Goal: Task Accomplishment & Management: Use online tool/utility

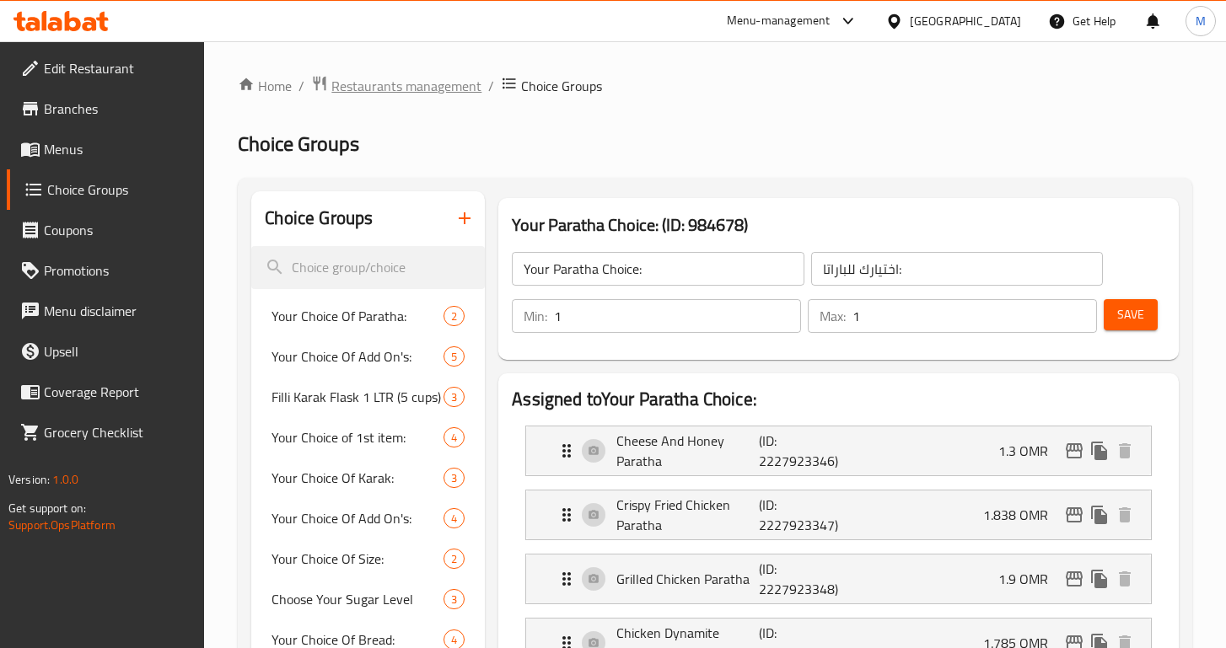
click at [422, 90] on span "Restaurants management" at bounding box center [406, 86] width 150 height 20
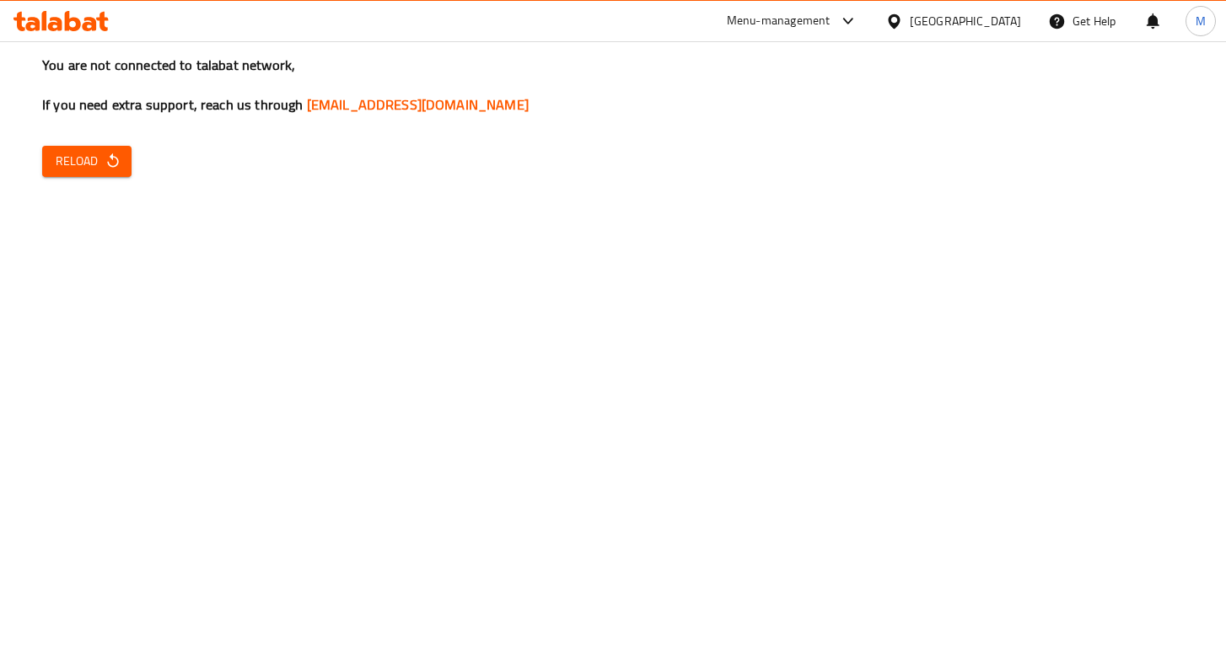
click at [94, 162] on span "Reload" at bounding box center [87, 161] width 62 height 21
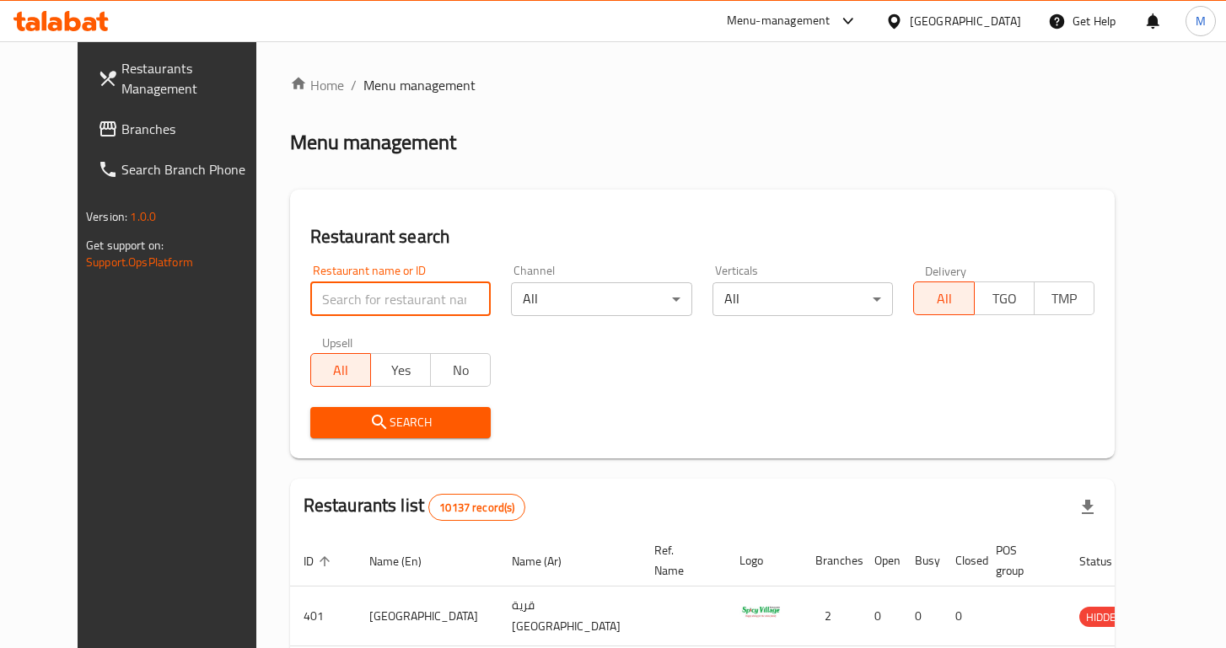
click at [333, 291] on input "search" at bounding box center [400, 299] width 181 height 34
type input "filli"
click button "Search" at bounding box center [400, 422] width 181 height 31
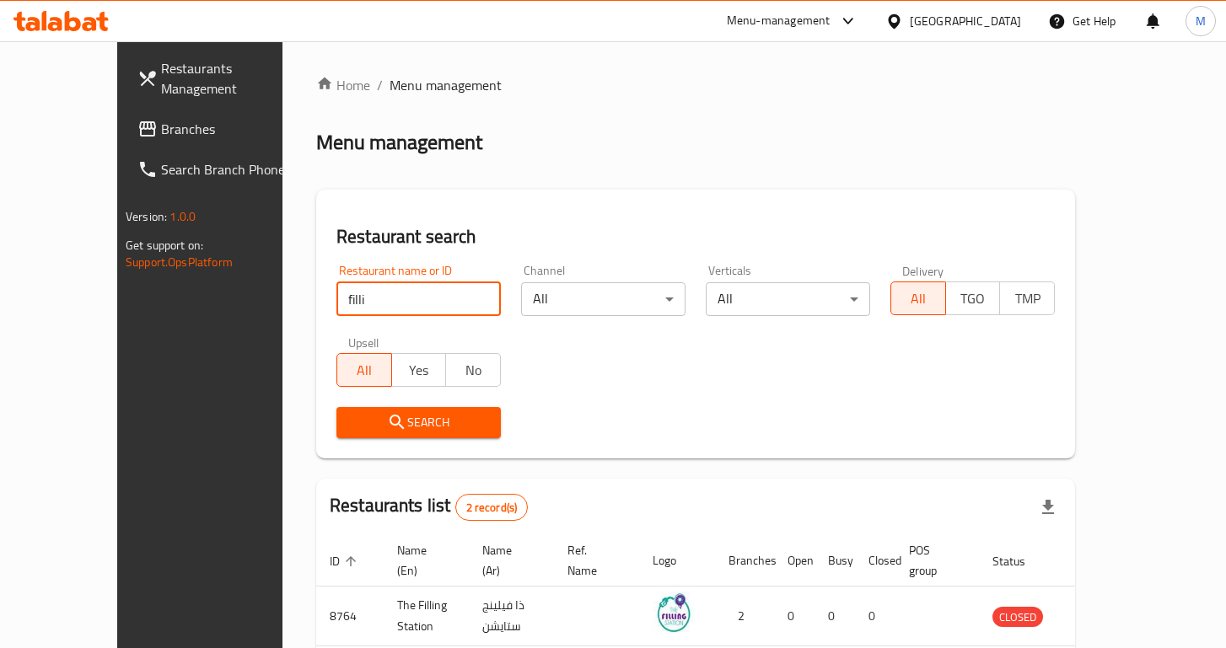
scroll to position [131, 0]
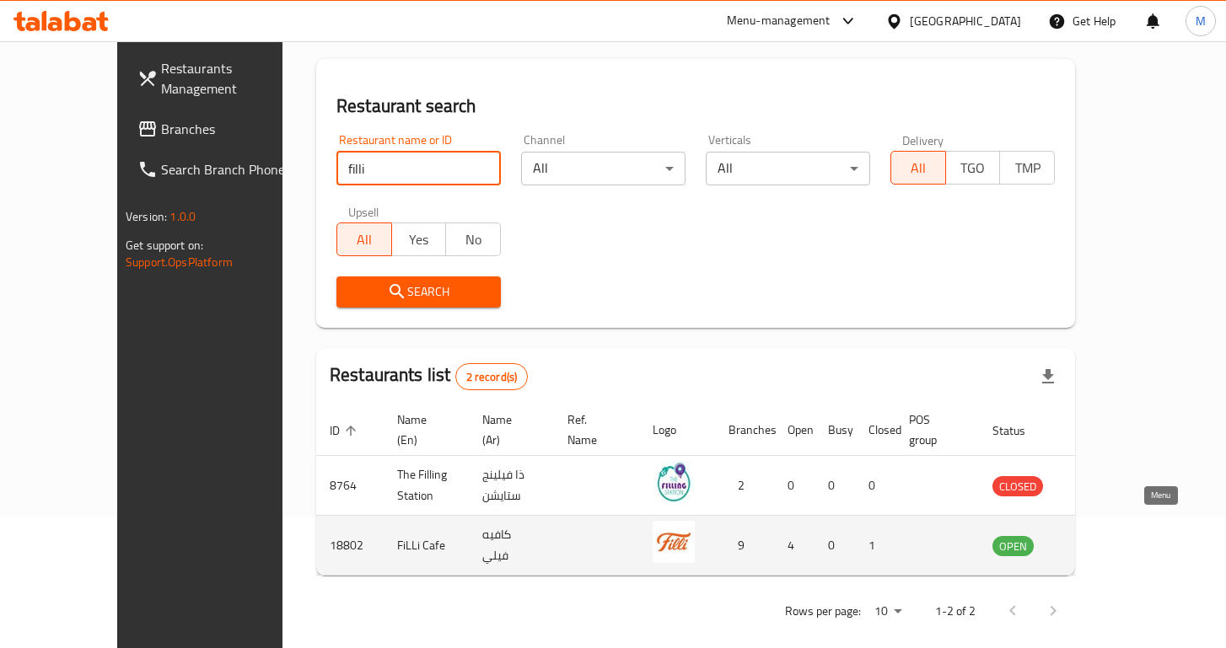
click at [1101, 535] on icon "enhanced table" at bounding box center [1091, 545] width 20 height 20
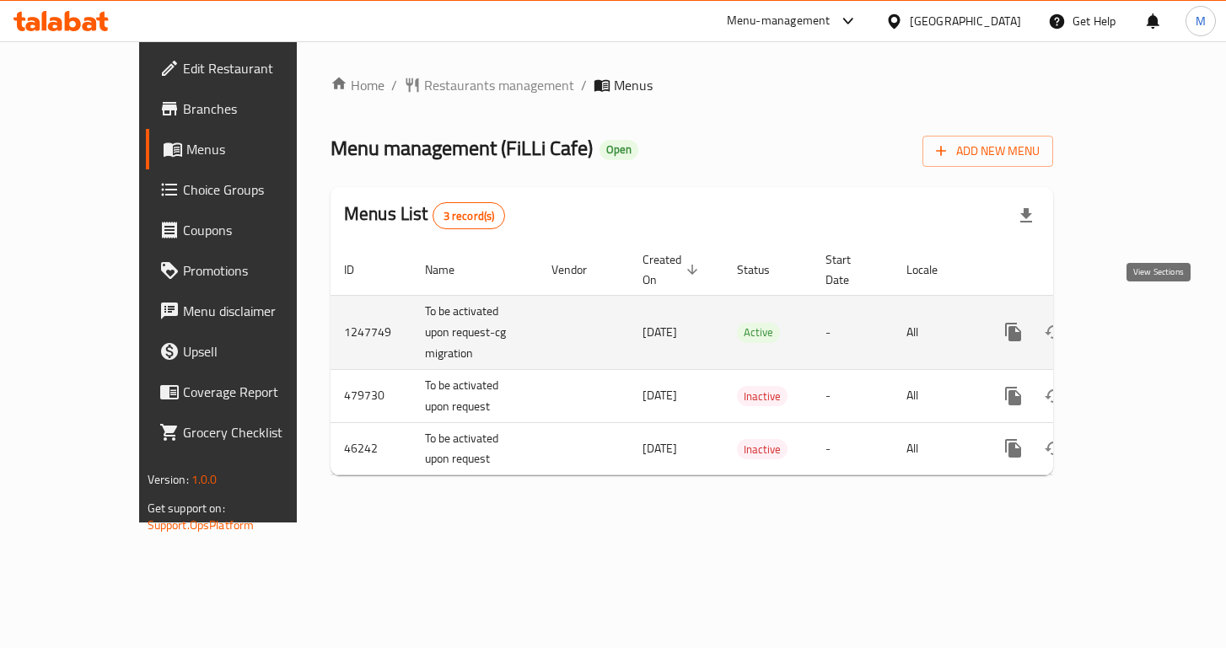
click at [1145, 322] on icon "enhanced table" at bounding box center [1135, 332] width 20 height 20
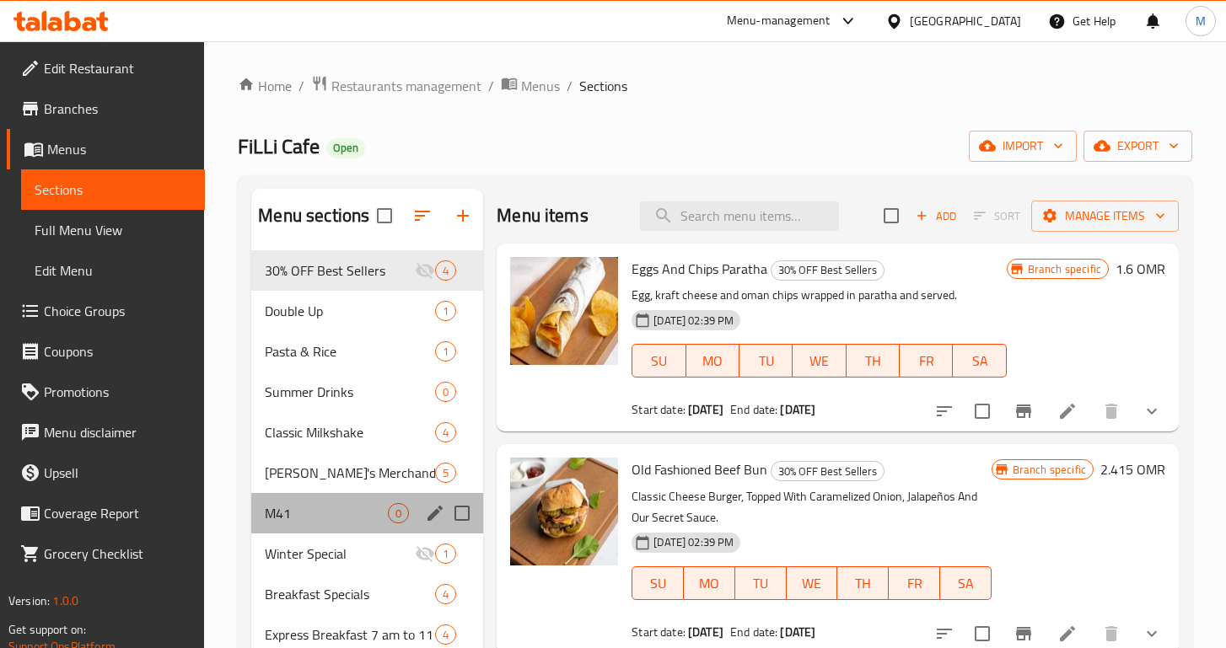
click at [336, 500] on div "M41 0" at bounding box center [367, 513] width 232 height 40
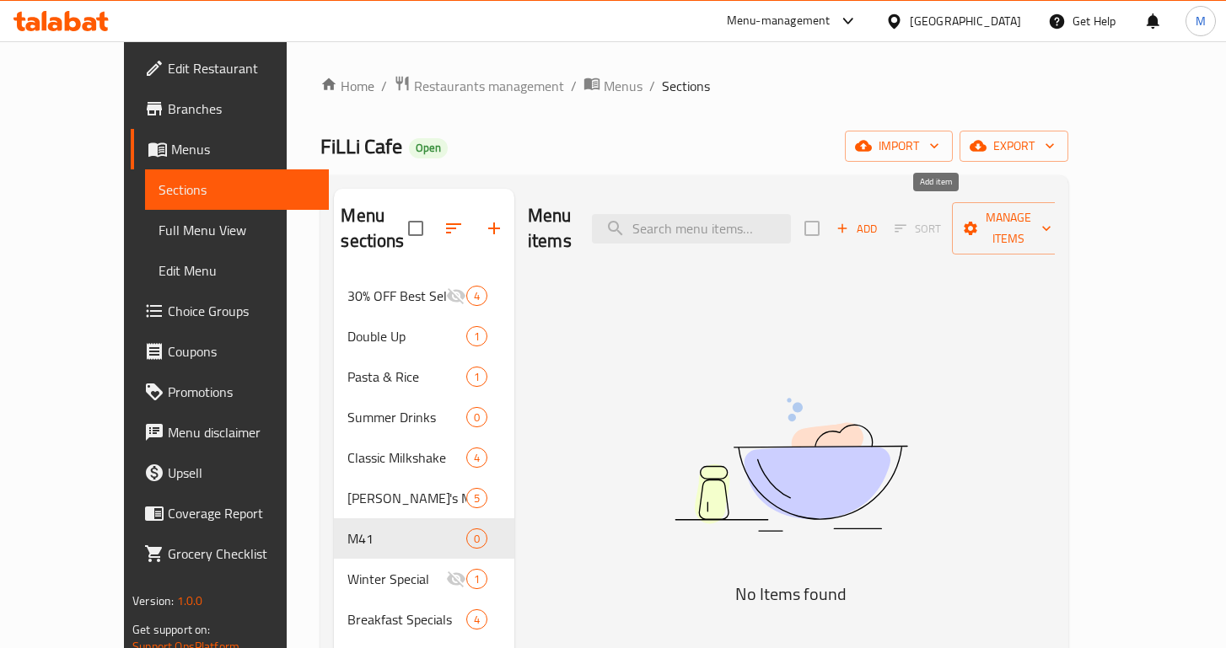
click at [850, 222] on icon "button" at bounding box center [842, 228] width 15 height 15
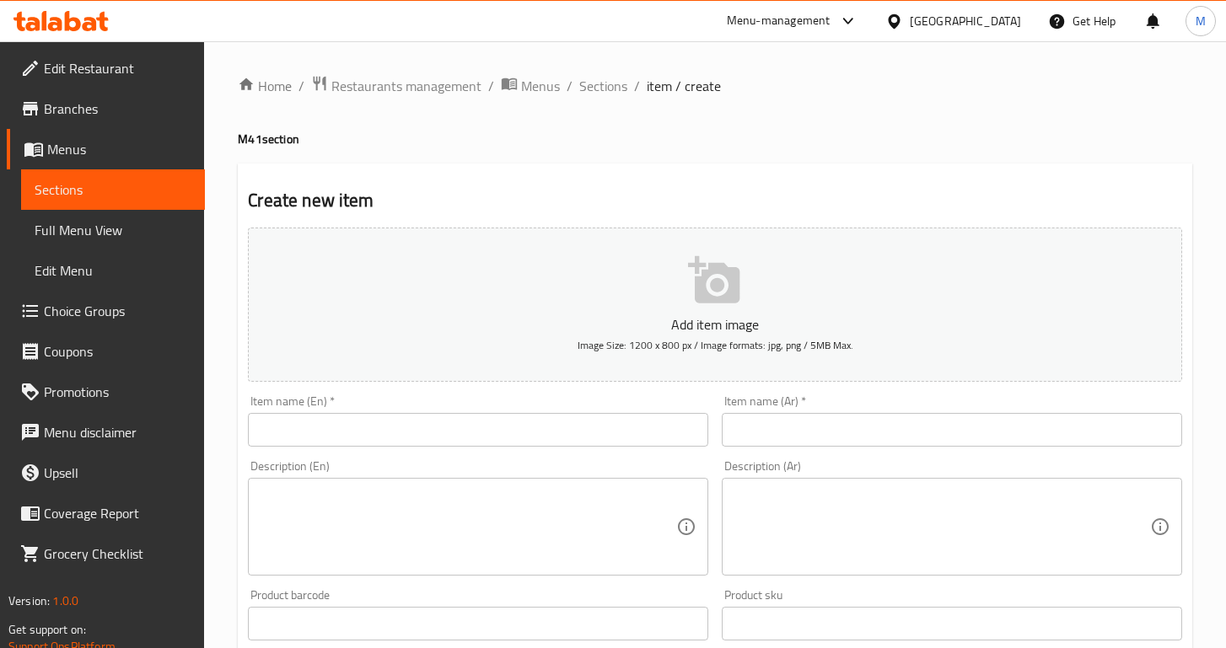
click at [287, 431] on input "text" at bounding box center [478, 430] width 460 height 34
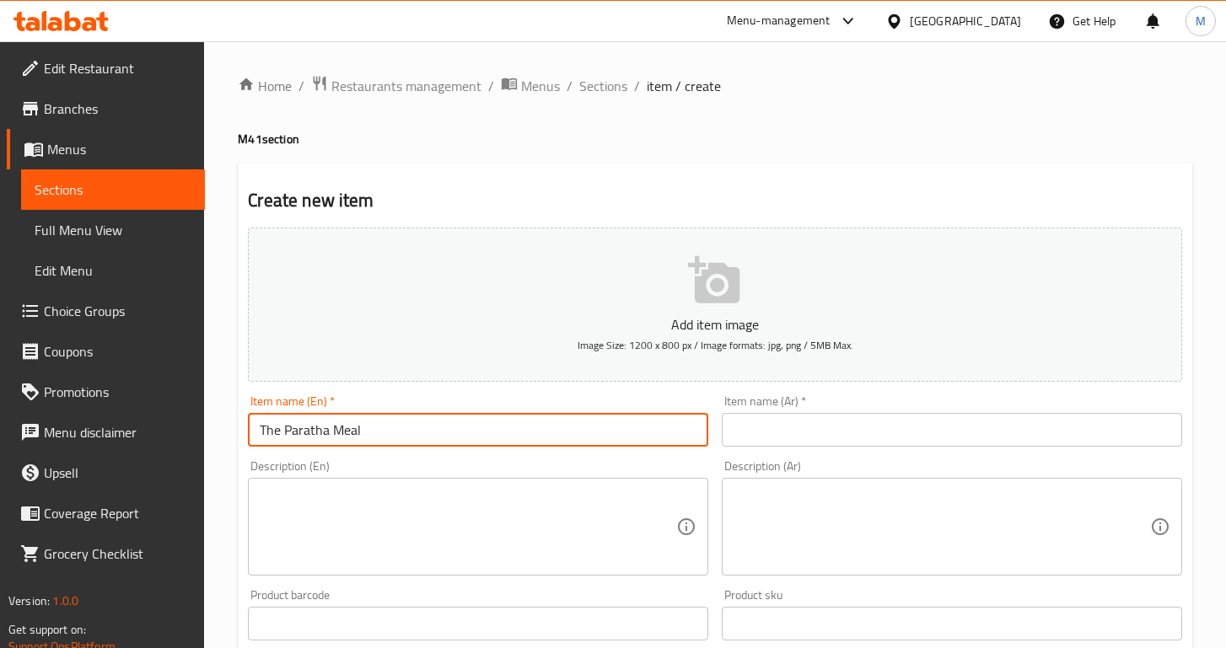
type input "The Paratha Meal"
click at [409, 432] on input "The Paratha Meal" at bounding box center [478, 430] width 460 height 34
click at [843, 436] on input "text" at bounding box center [952, 430] width 460 height 34
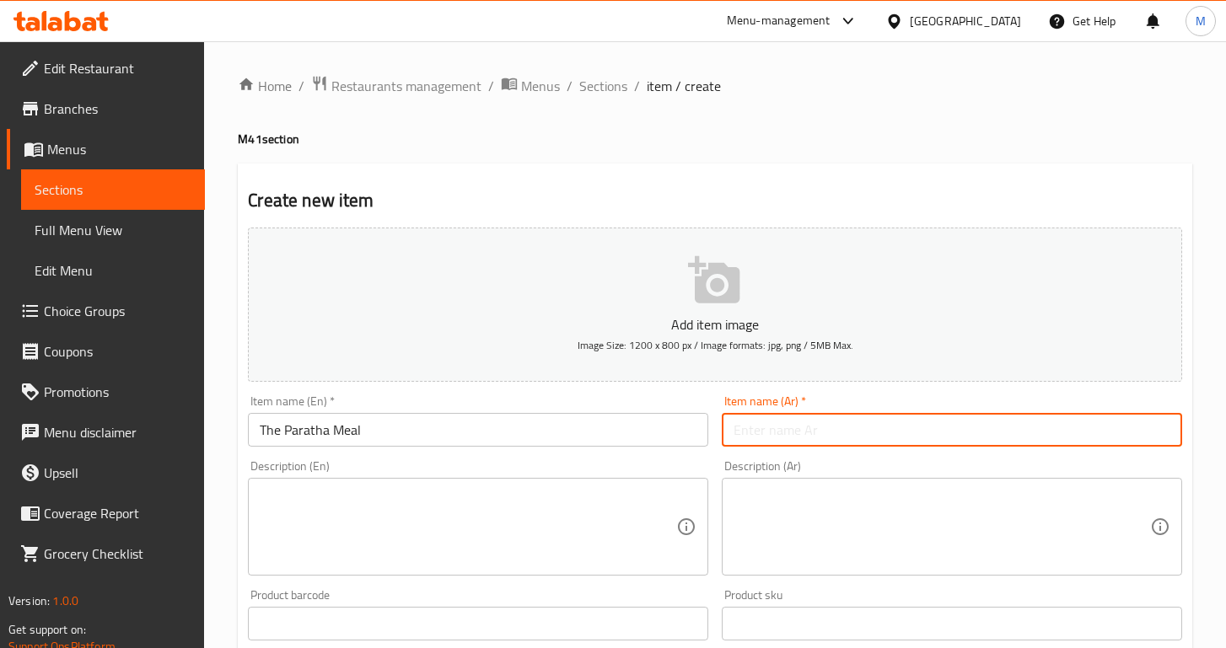
paste input "وجبة الباراتا:"
type input "وجبة الباراتا"
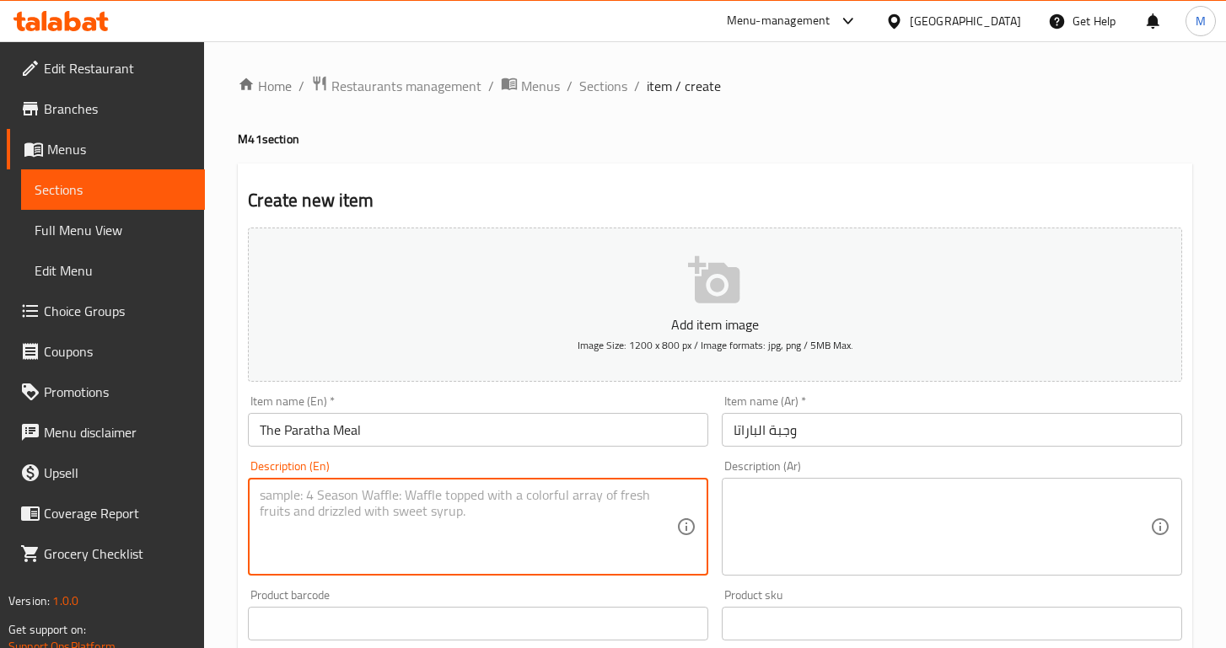
click at [423, 532] on textarea at bounding box center [468, 527] width 416 height 80
type textarea "Your choice of [PERSON_NAME] served with Wedges, Veggie Samosa and a warm Karak!"
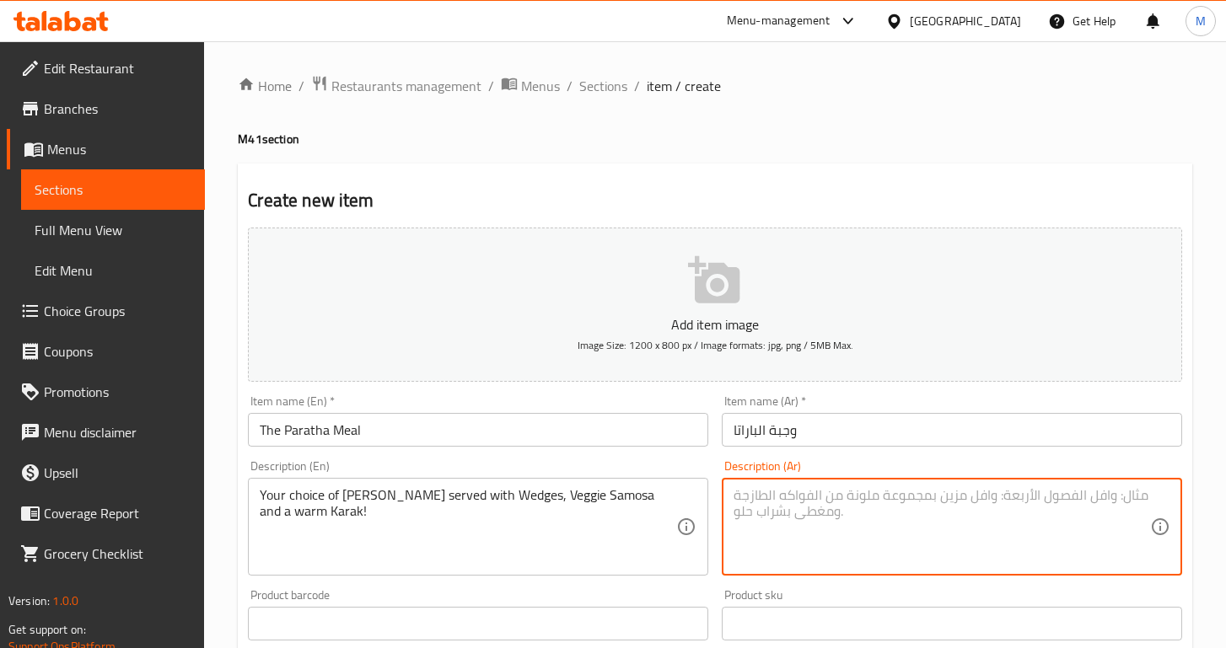
click at [803, 502] on textarea at bounding box center [941, 527] width 416 height 80
paste textarea "اختيارك من البراتا يقدم مع البطاطس المقلية وساموسا الخضار والكرك الدافئ!"
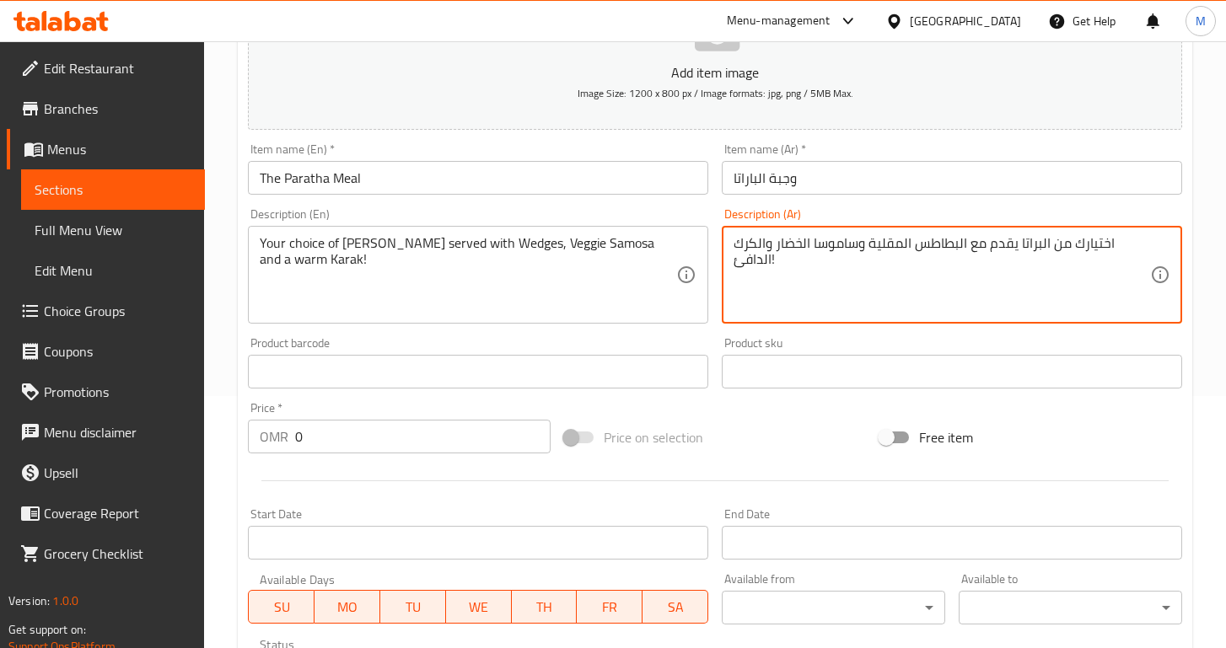
scroll to position [248, 0]
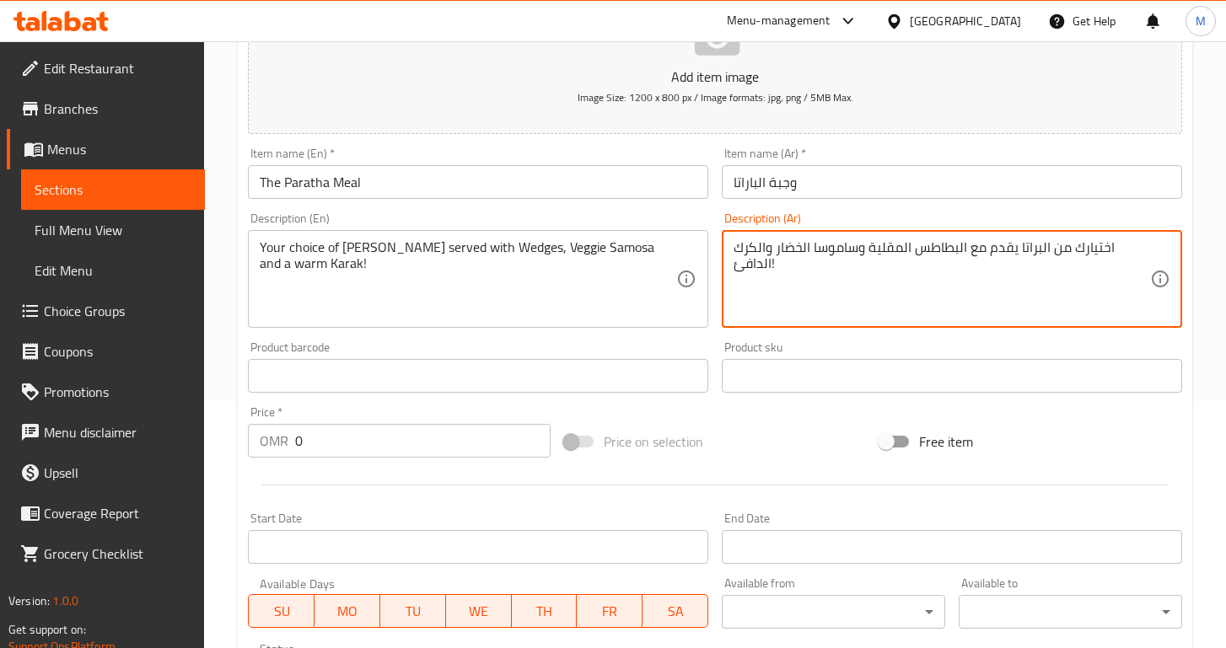
type textarea "اختيارك من البراتا يقدم مع البطاطس المقلية وساموسا الخضار والكرك الدافئ!"
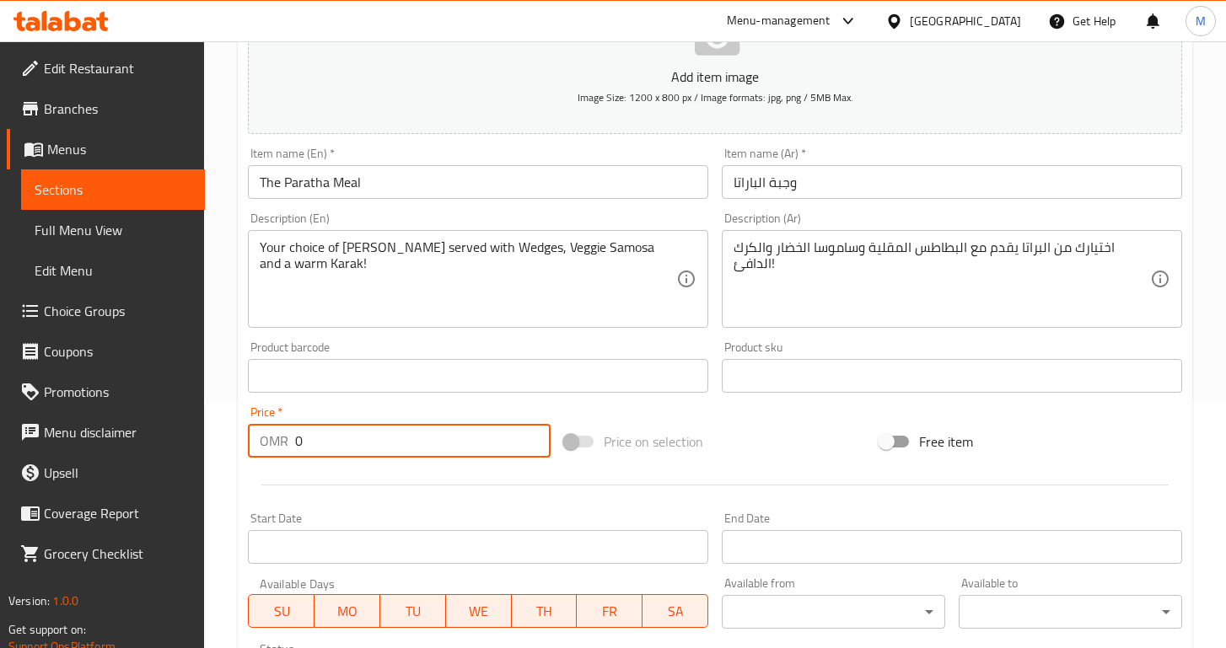
click at [389, 446] on input "0" at bounding box center [422, 441] width 255 height 34
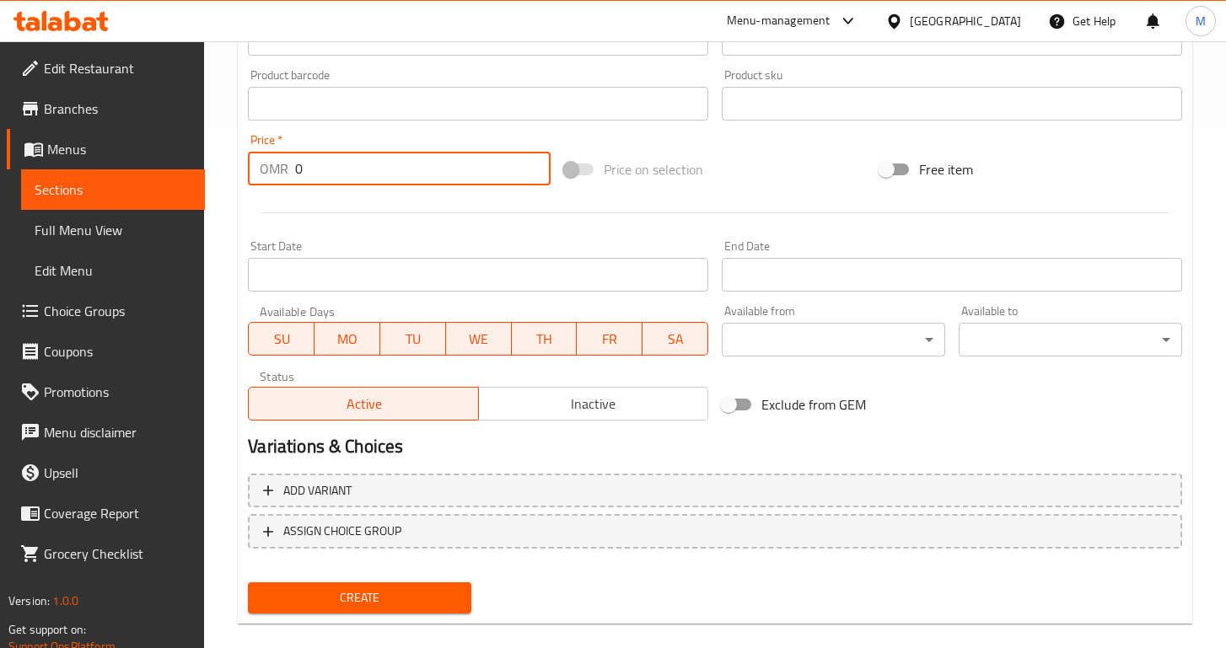
scroll to position [528, 0]
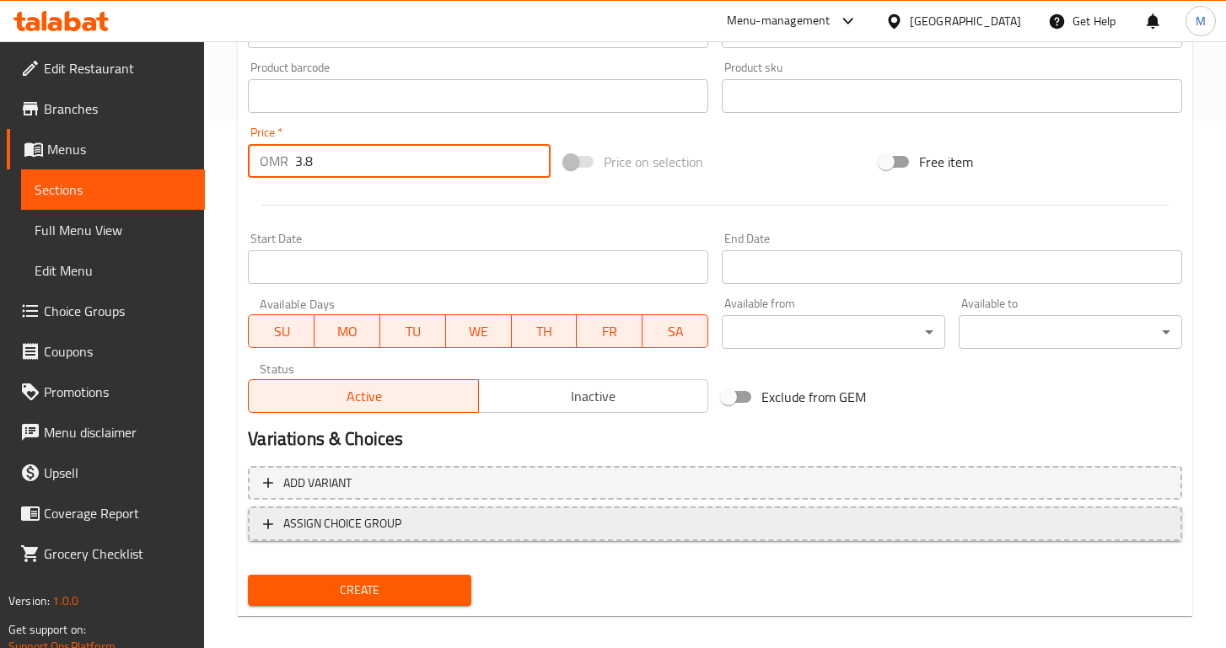
click at [344, 521] on span "ASSIGN CHOICE GROUP" at bounding box center [342, 523] width 118 height 21
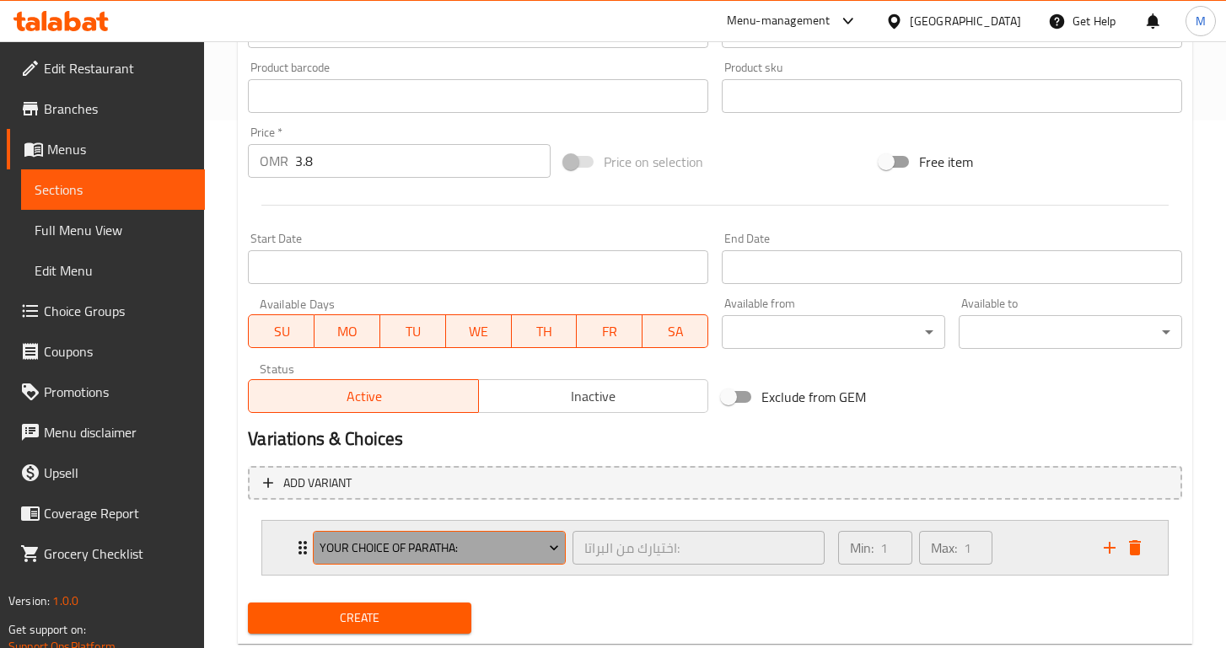
click at [356, 552] on span "Your Choice Of Paratha:" at bounding box center [439, 548] width 239 height 21
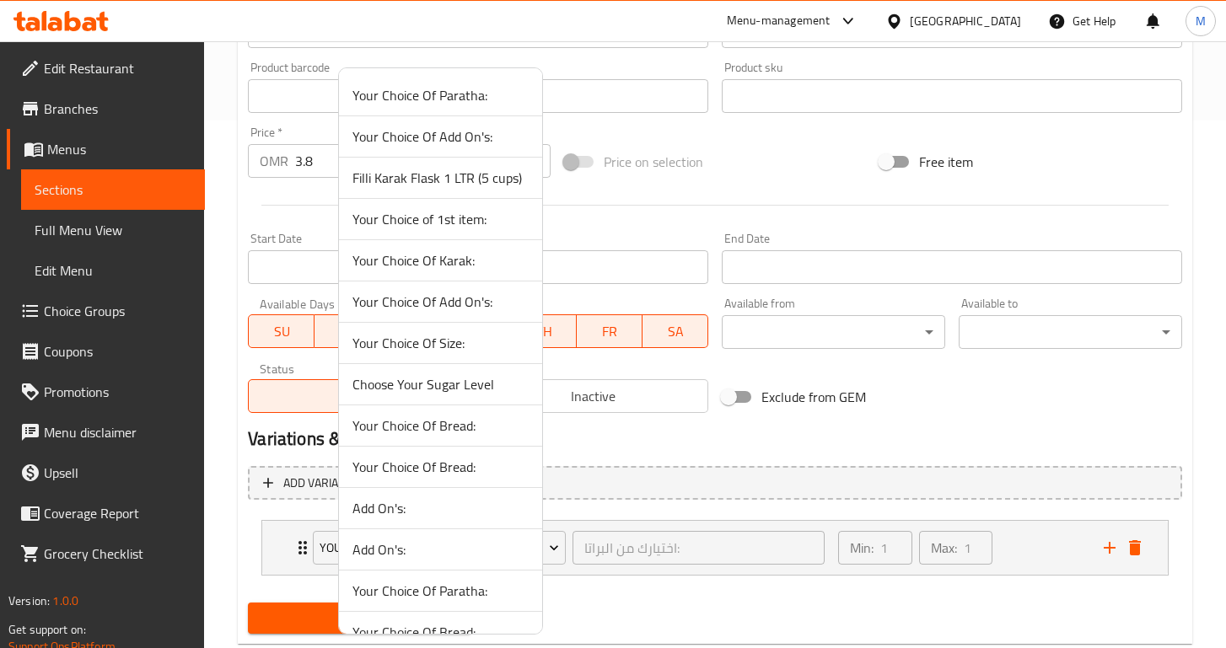
scroll to position [200, 0]
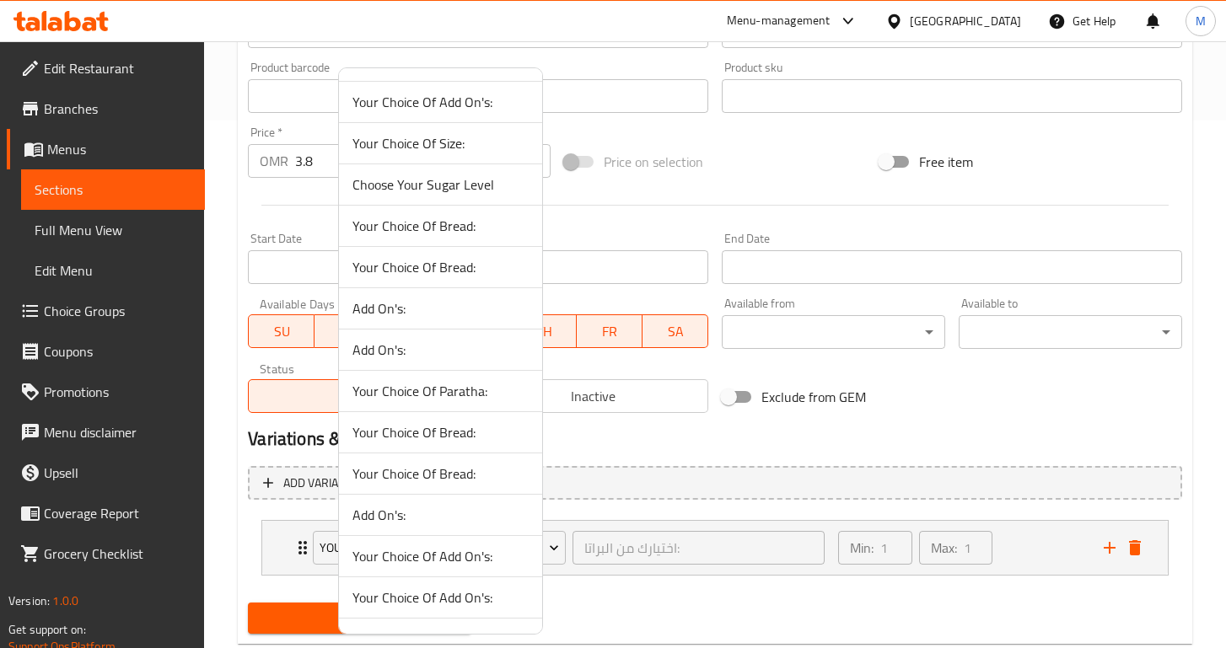
click at [263, 466] on div at bounding box center [613, 324] width 1226 height 648
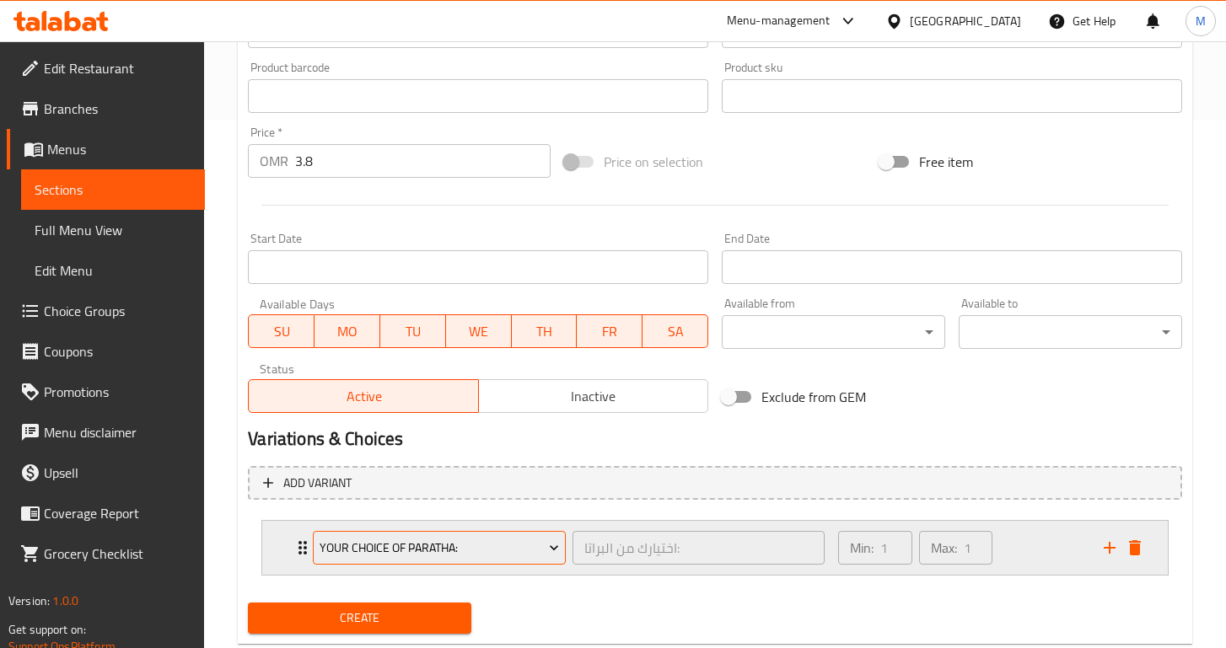
click at [327, 550] on span "Your Choice Of Paratha:" at bounding box center [439, 548] width 239 height 21
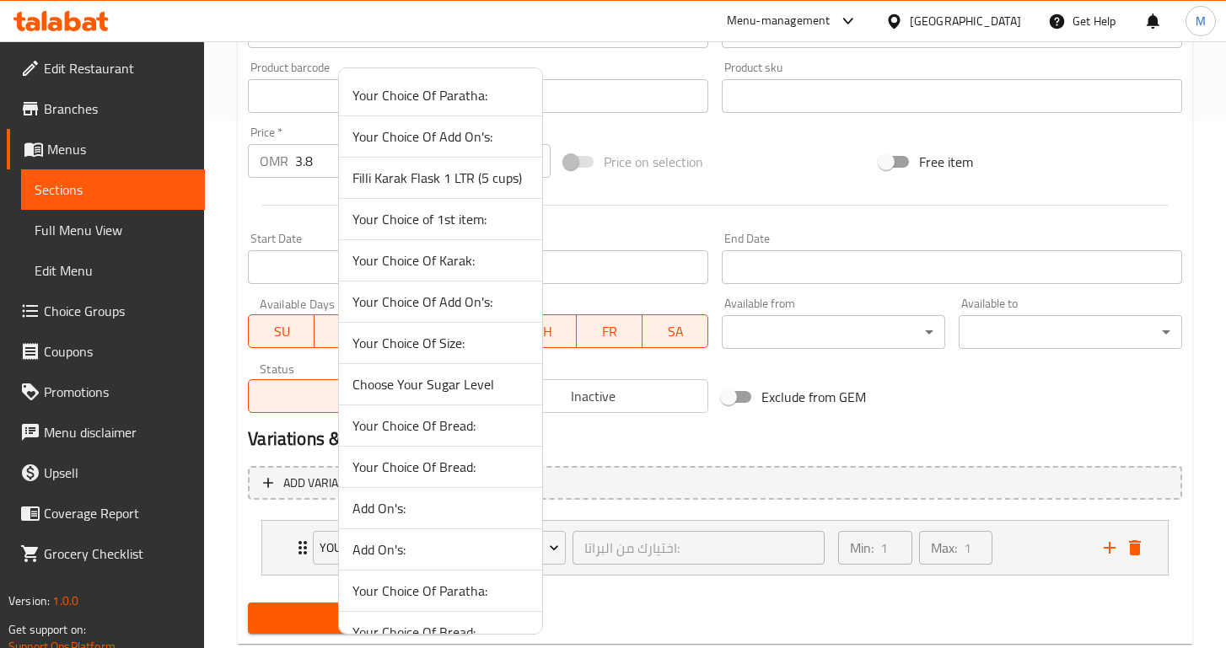
click at [318, 550] on div at bounding box center [613, 324] width 1226 height 648
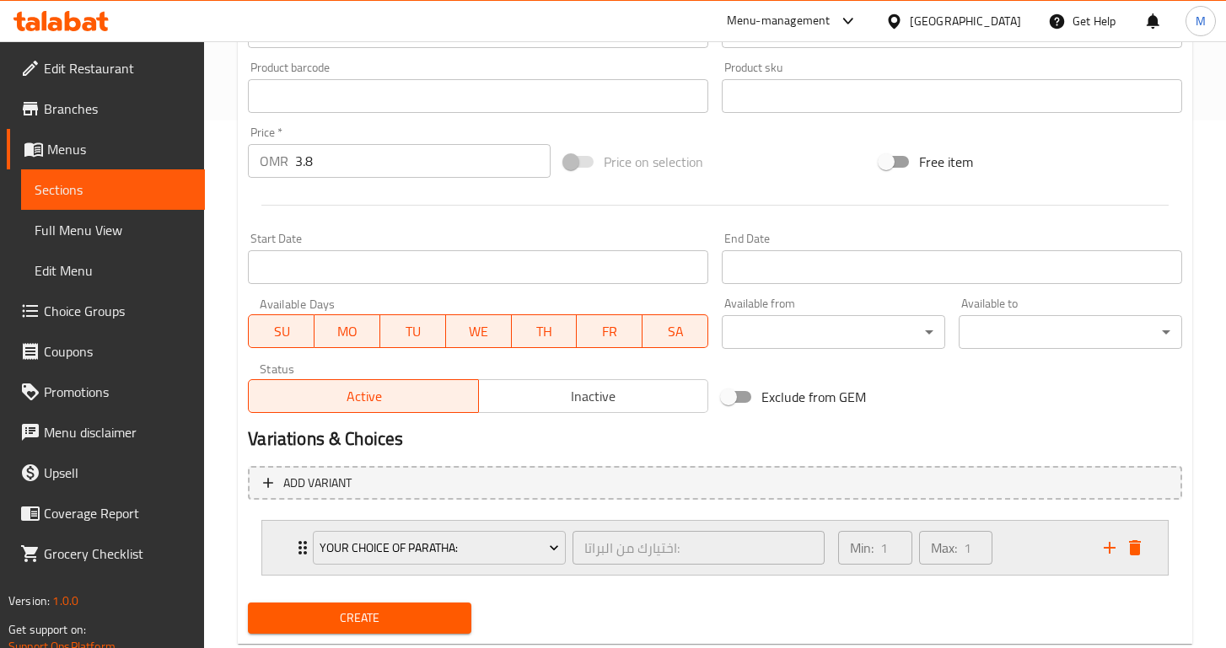
click at [307, 550] on div "Your Choice Of Paratha: اختيارك من البراتا: ​" at bounding box center [568, 548] width 531 height 54
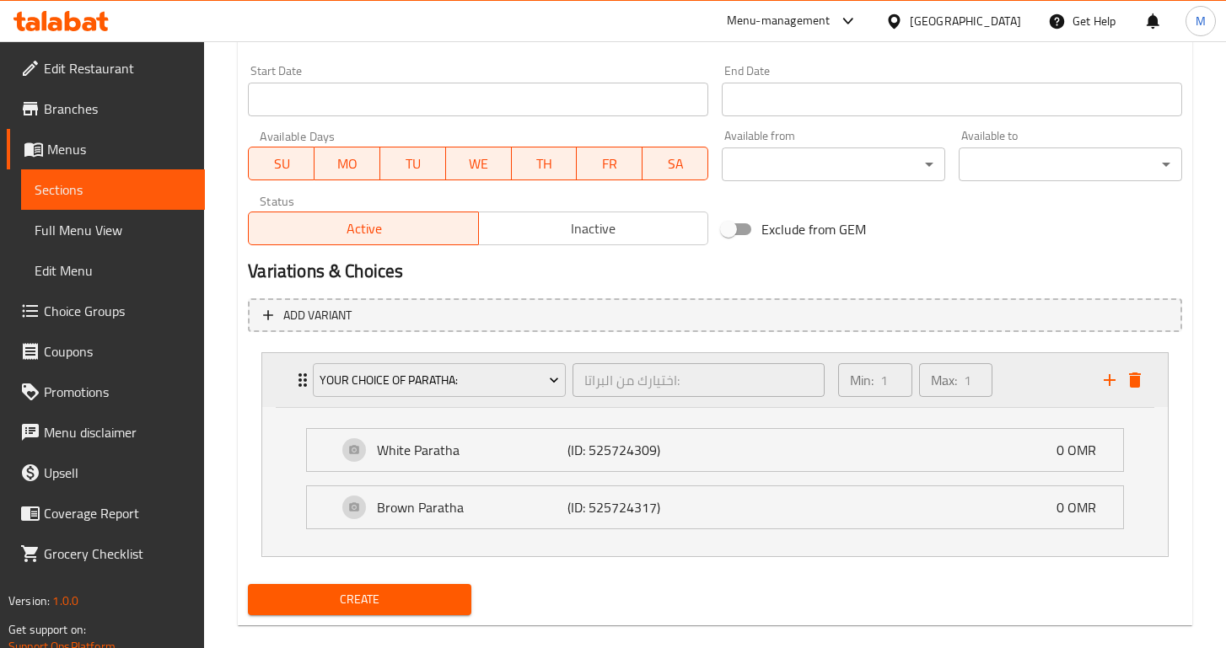
scroll to position [699, 0]
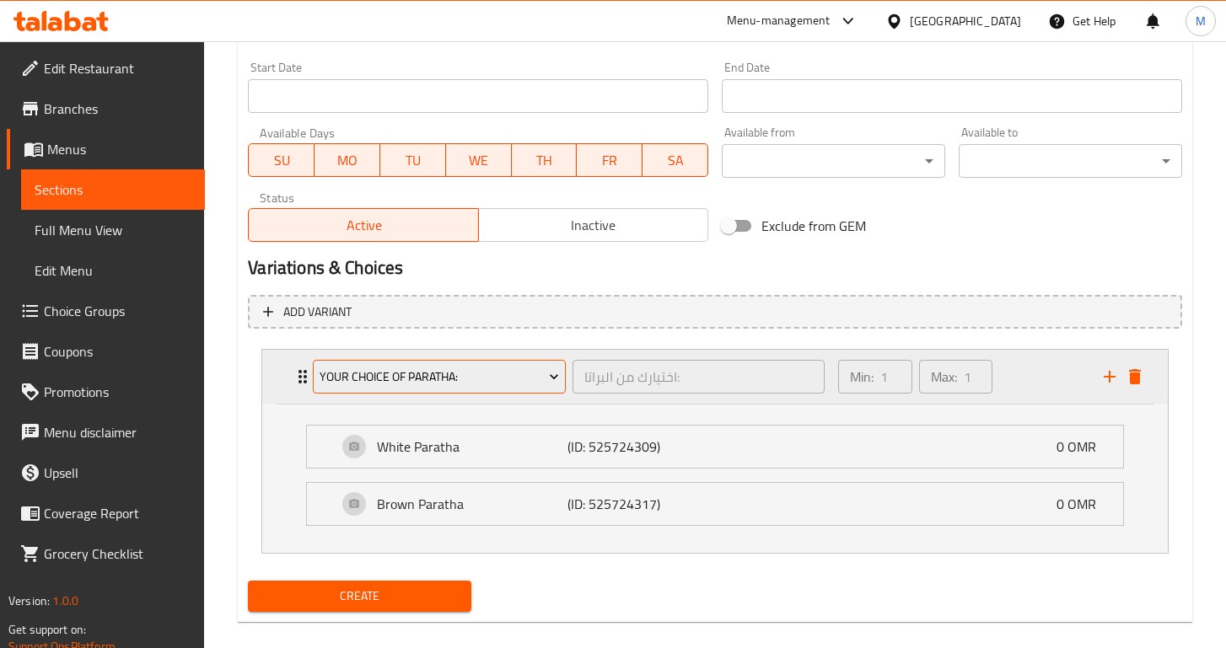
click at [362, 393] on button "Your Choice Of Paratha:" at bounding box center [439, 377] width 252 height 34
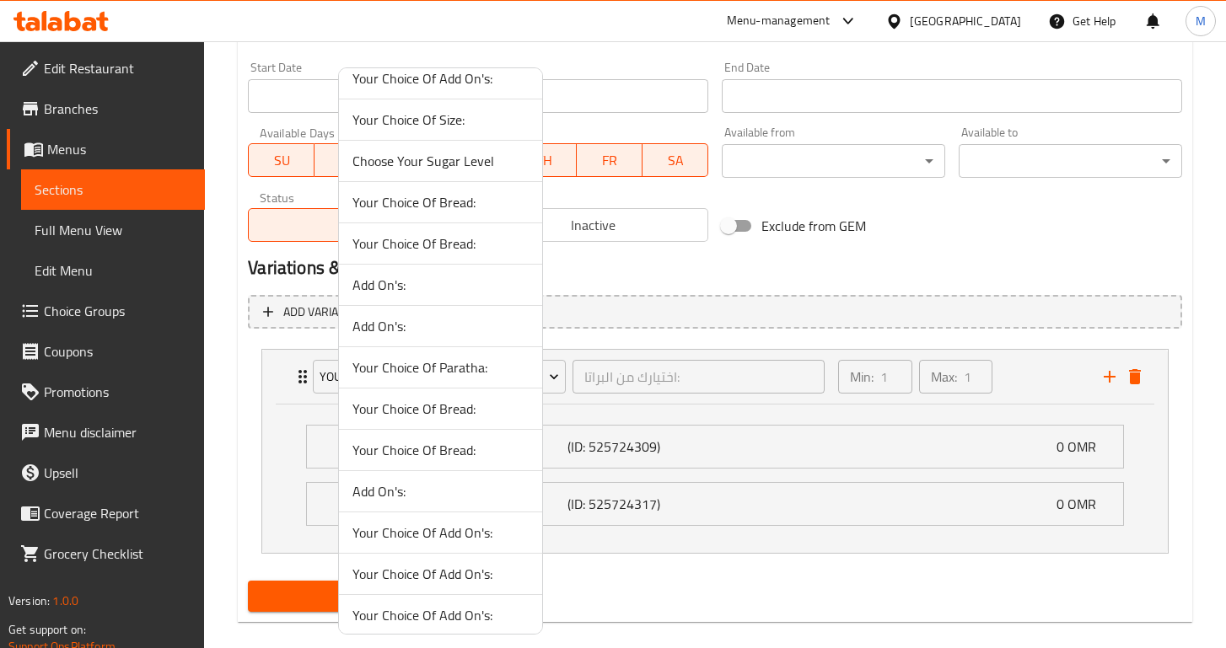
scroll to position [214, 0]
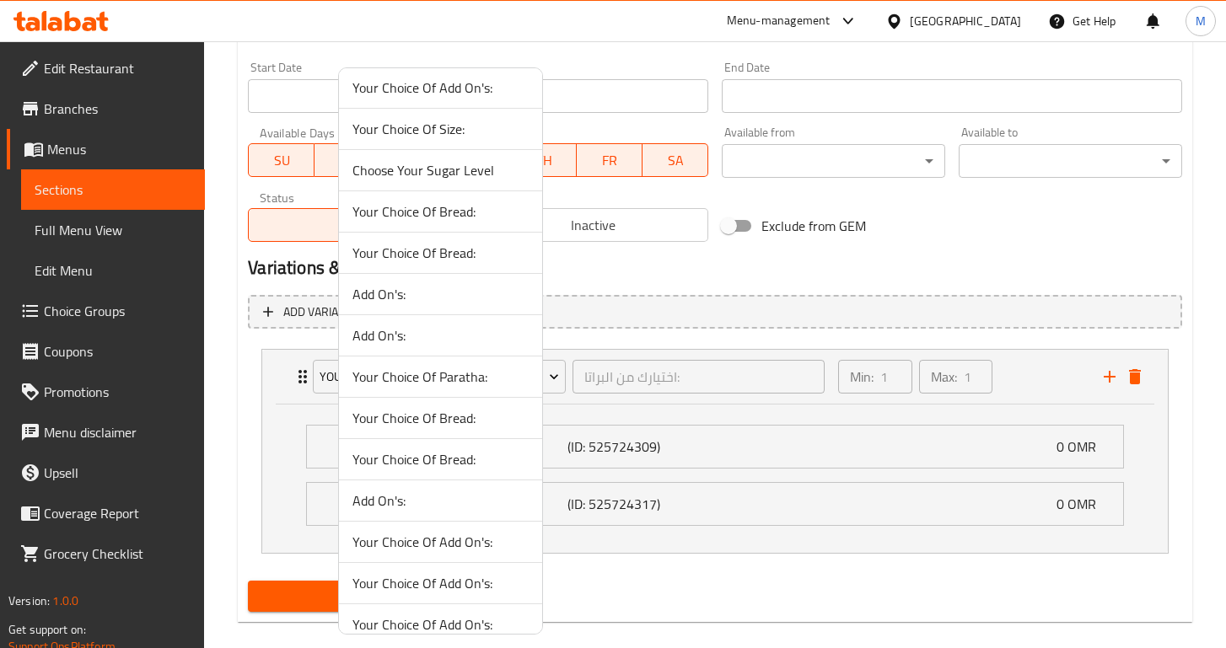
click at [410, 384] on span "Your Choice Of Paratha:" at bounding box center [440, 377] width 176 height 20
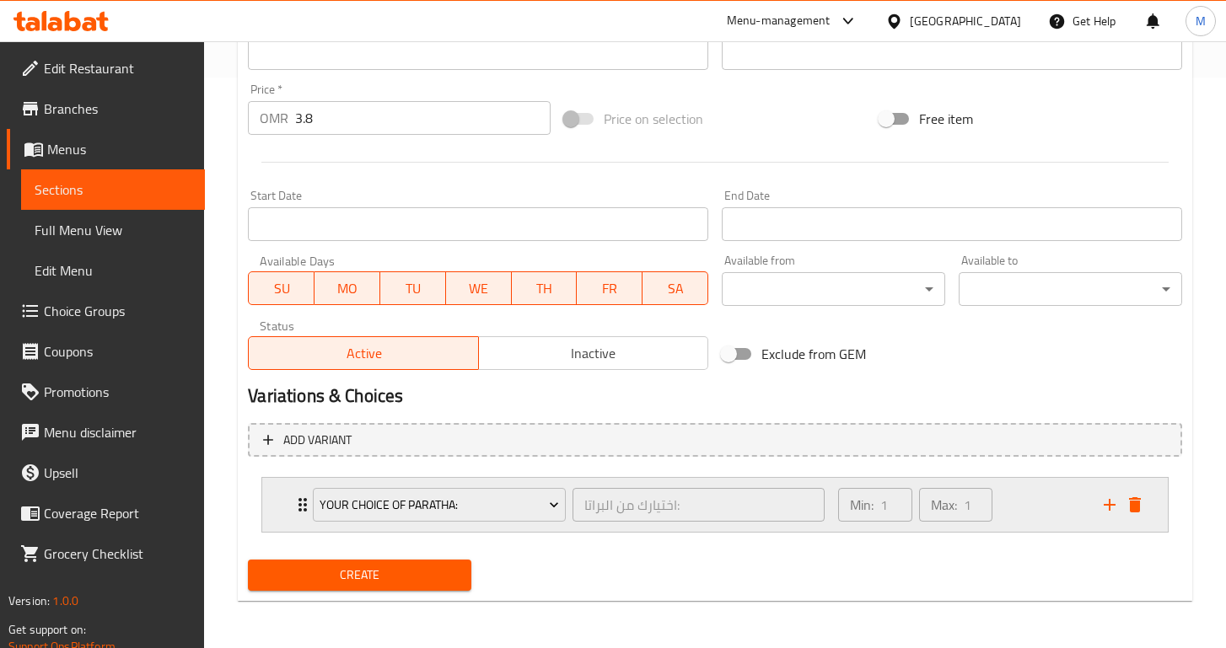
click at [305, 494] on div "Your Choice Of Paratha: اختيارك من البراتا: ​" at bounding box center [568, 505] width 531 height 54
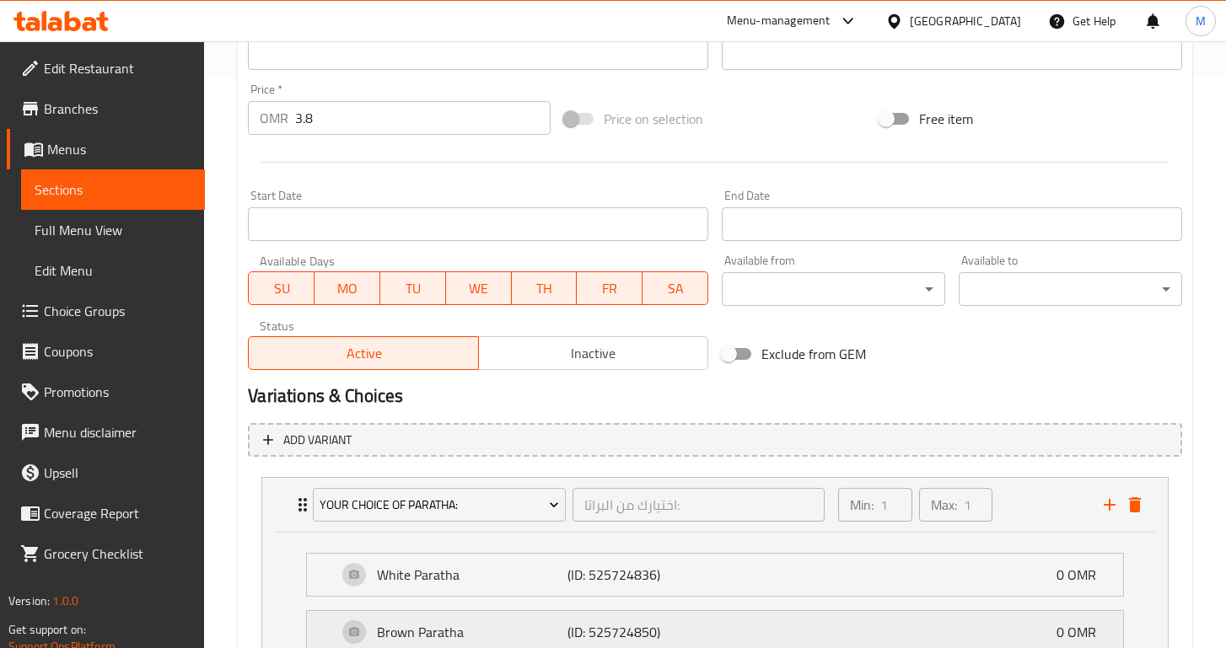
scroll to position [699, 0]
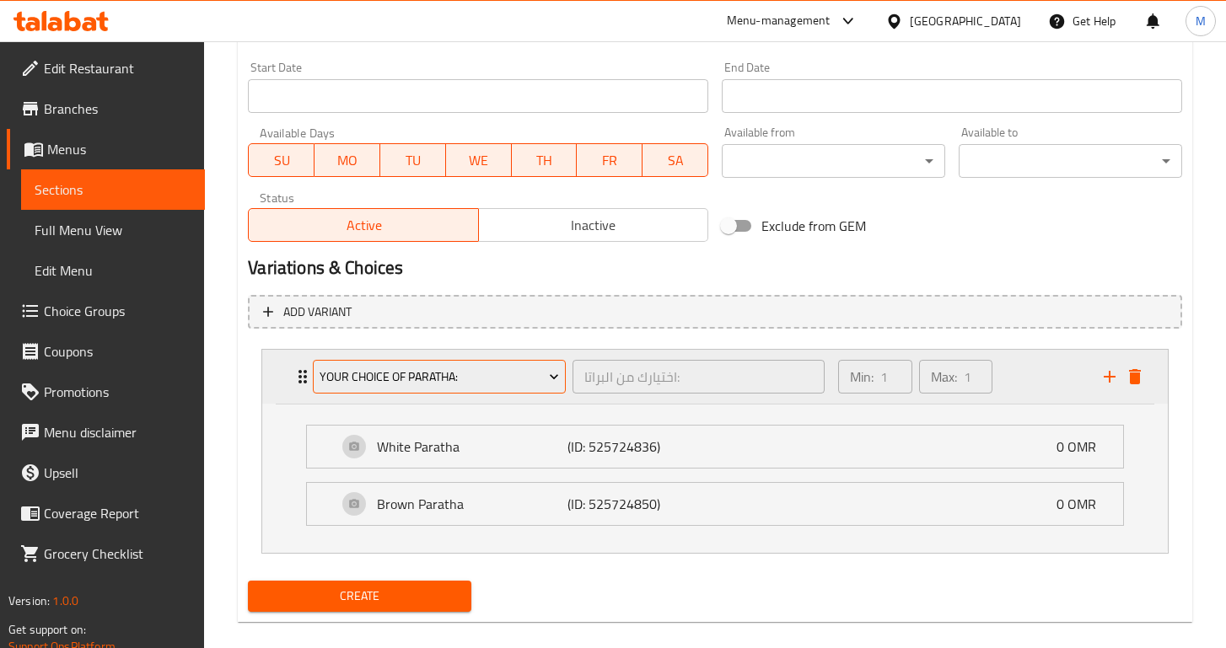
click at [401, 389] on button "Your Choice Of Paratha:" at bounding box center [439, 377] width 252 height 34
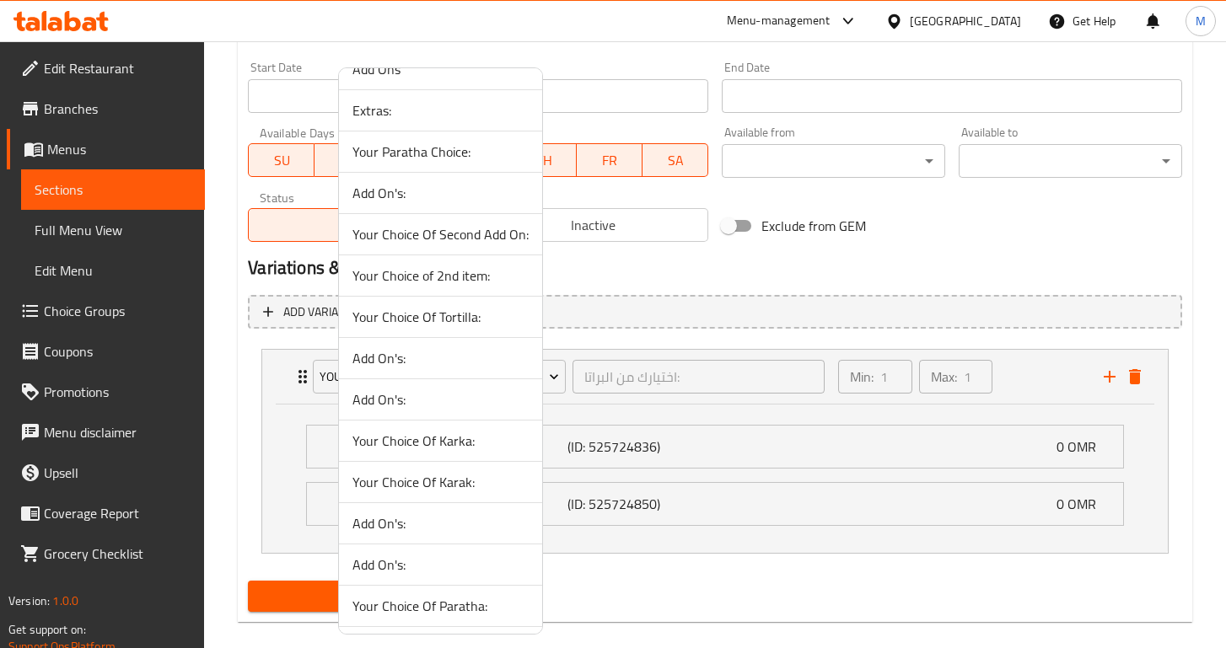
scroll to position [1016, 0]
click at [472, 156] on span "Your Paratha Choice:" at bounding box center [440, 153] width 176 height 20
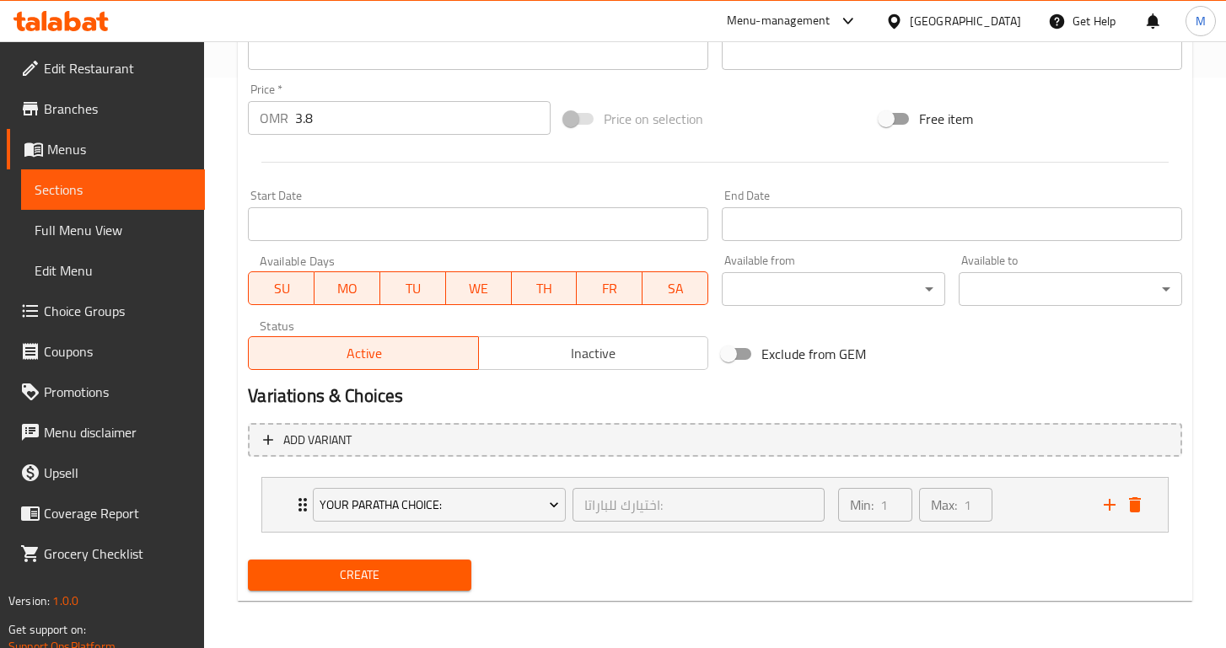
scroll to position [571, 0]
click at [294, 502] on icon "Expand" at bounding box center [303, 505] width 20 height 20
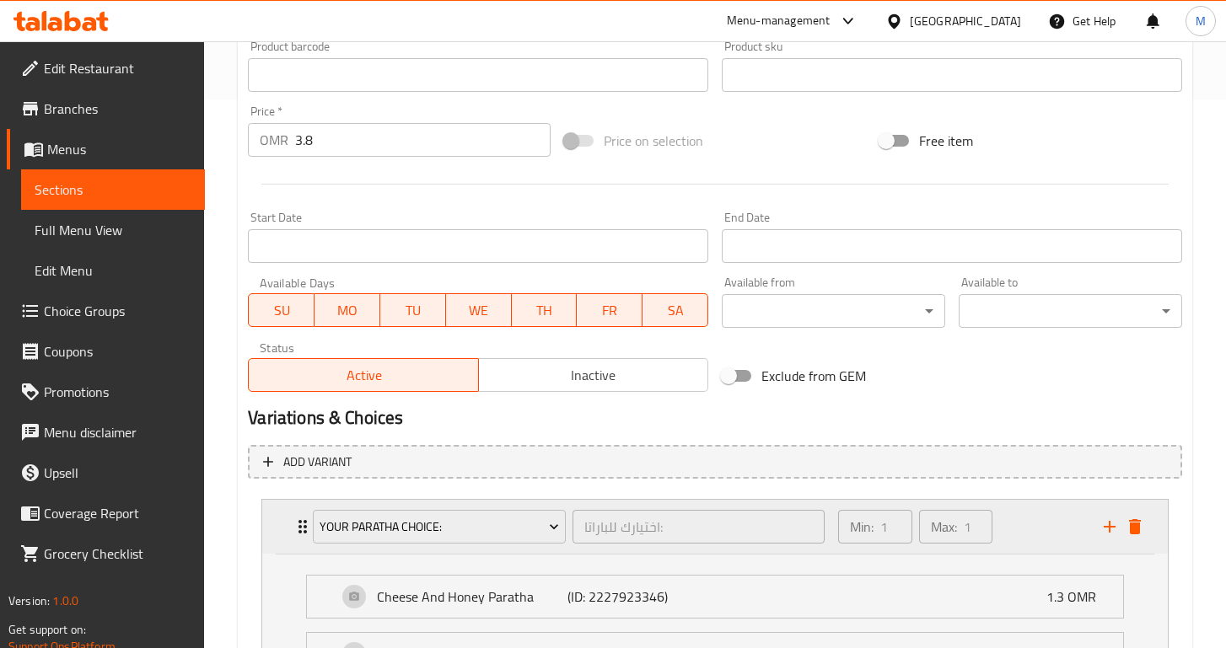
scroll to position [428, 0]
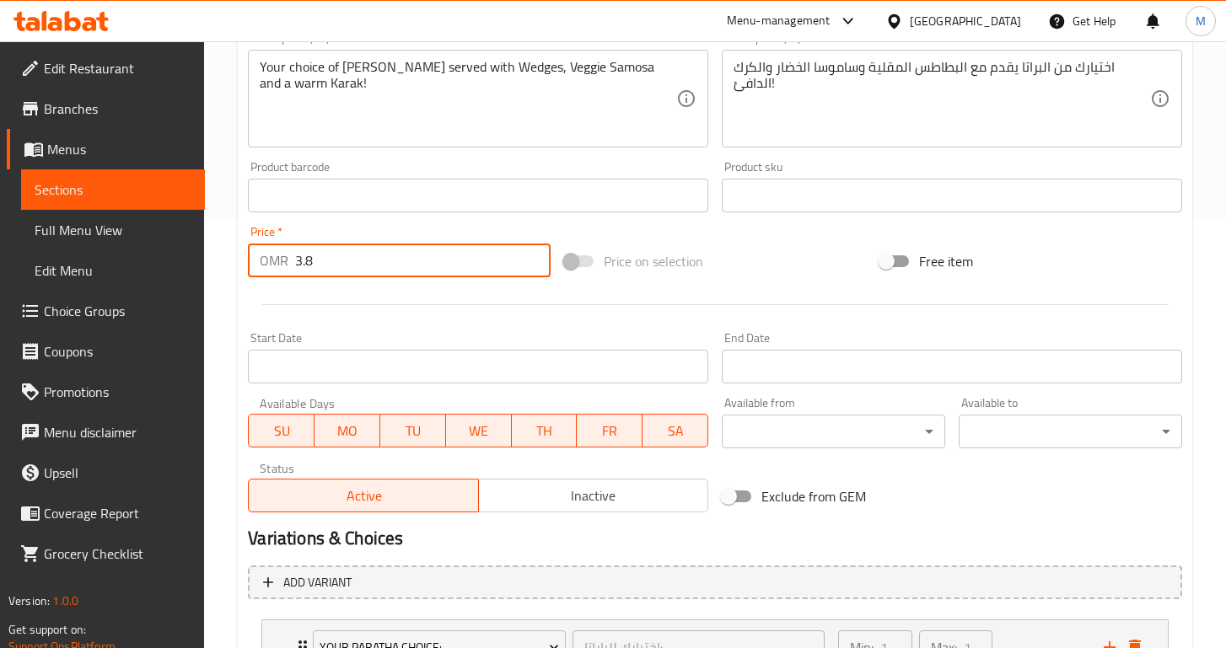
click at [310, 263] on input "3.8" at bounding box center [422, 261] width 255 height 34
click at [352, 301] on div at bounding box center [715, 304] width 948 height 41
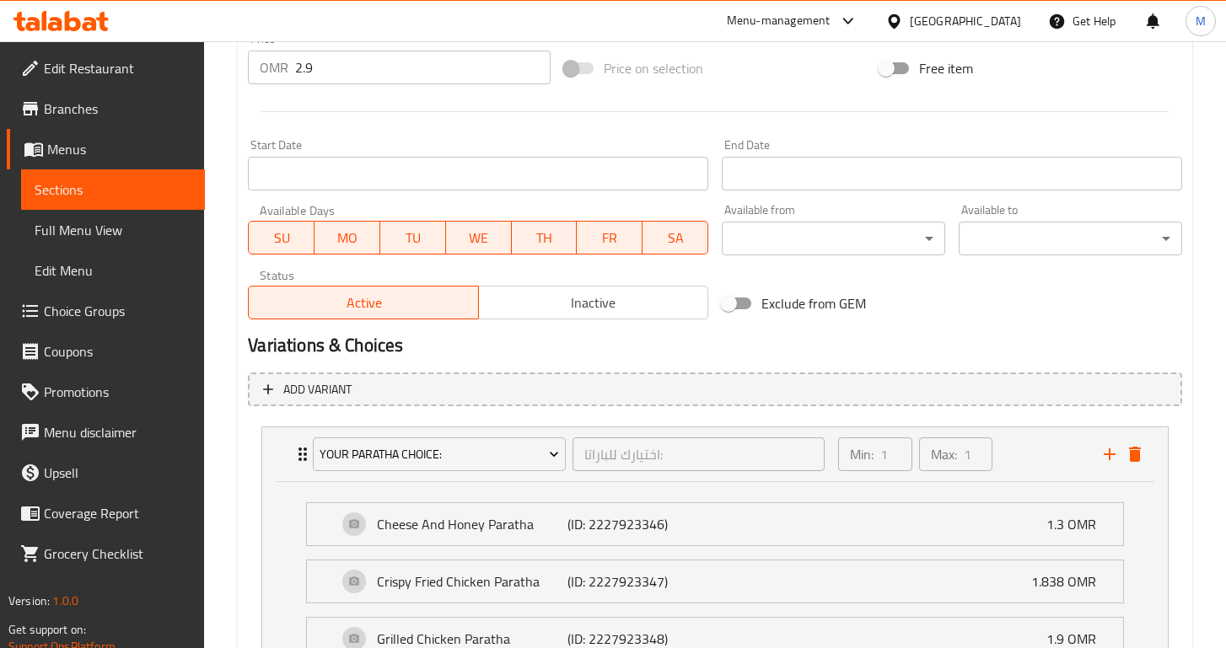
scroll to position [610, 0]
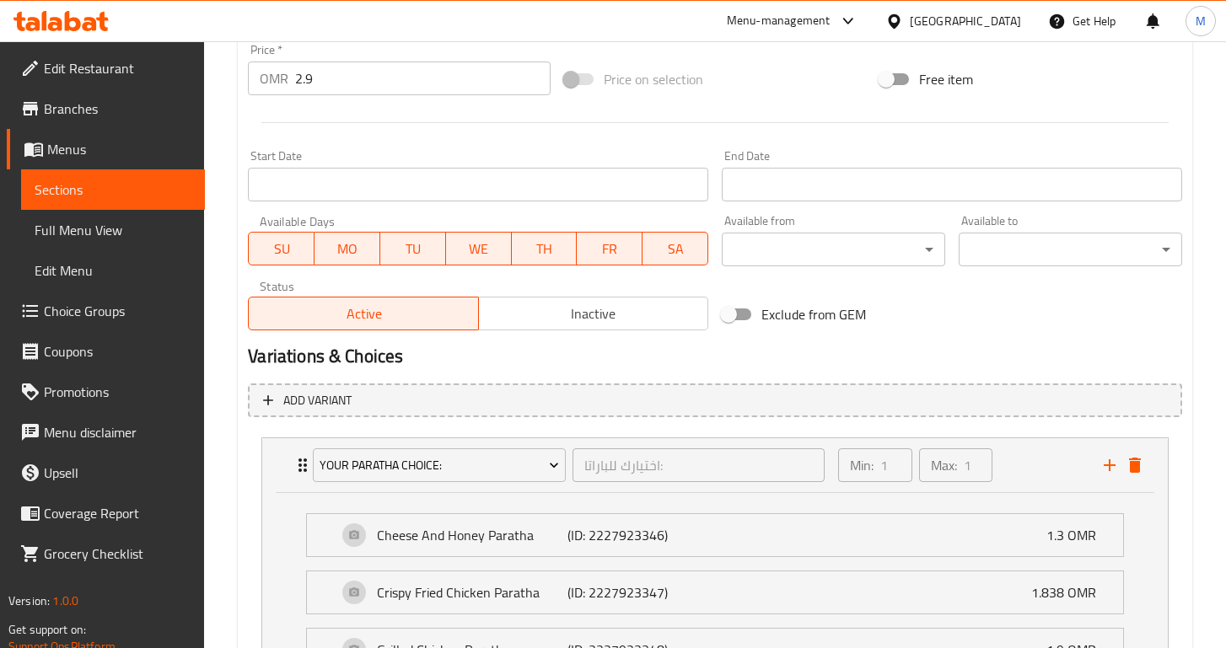
click at [323, 78] on input "2.9" at bounding box center [422, 79] width 255 height 34
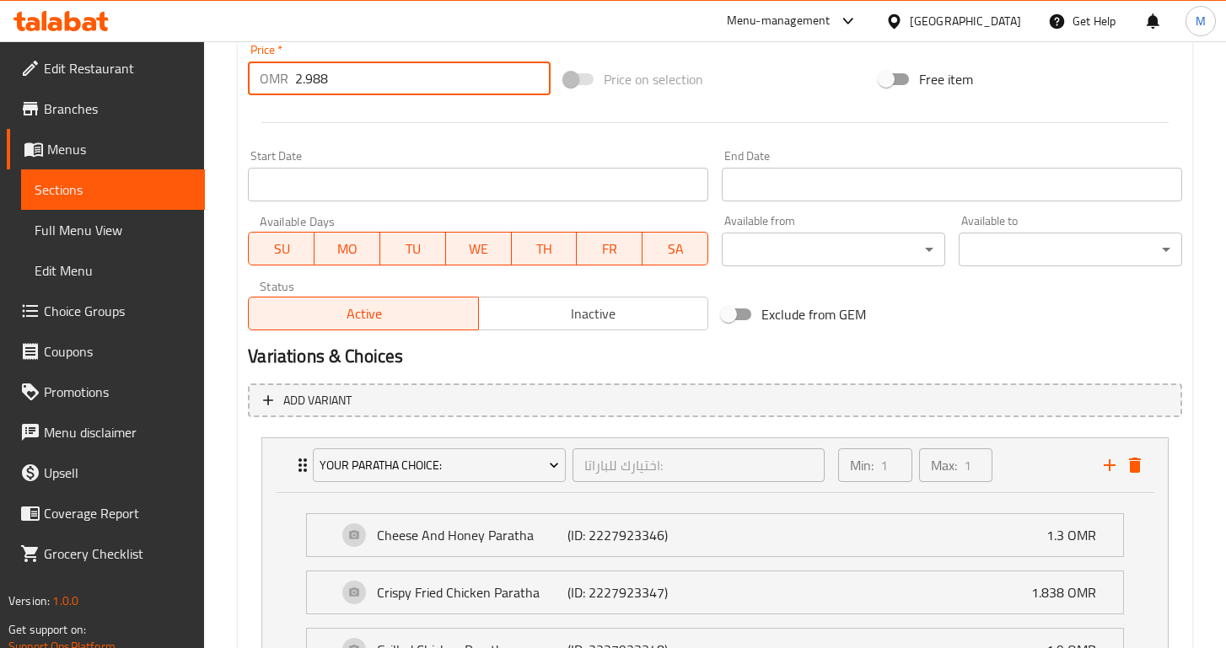
type input "2.988"
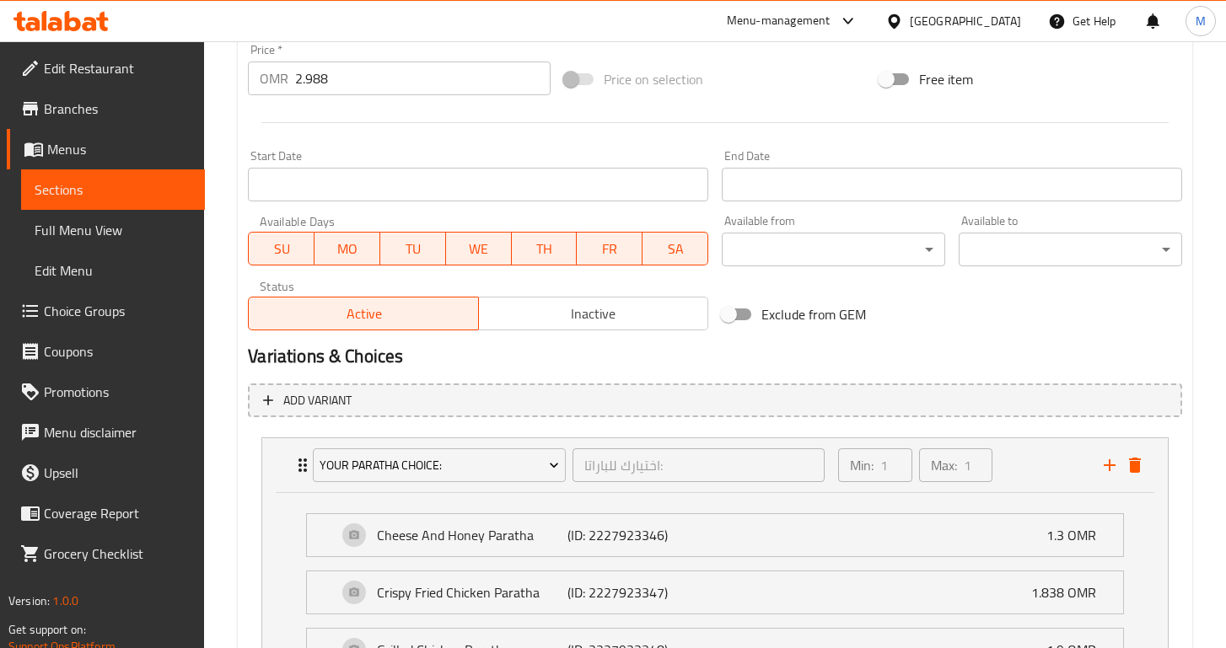
click at [357, 119] on div at bounding box center [715, 122] width 948 height 41
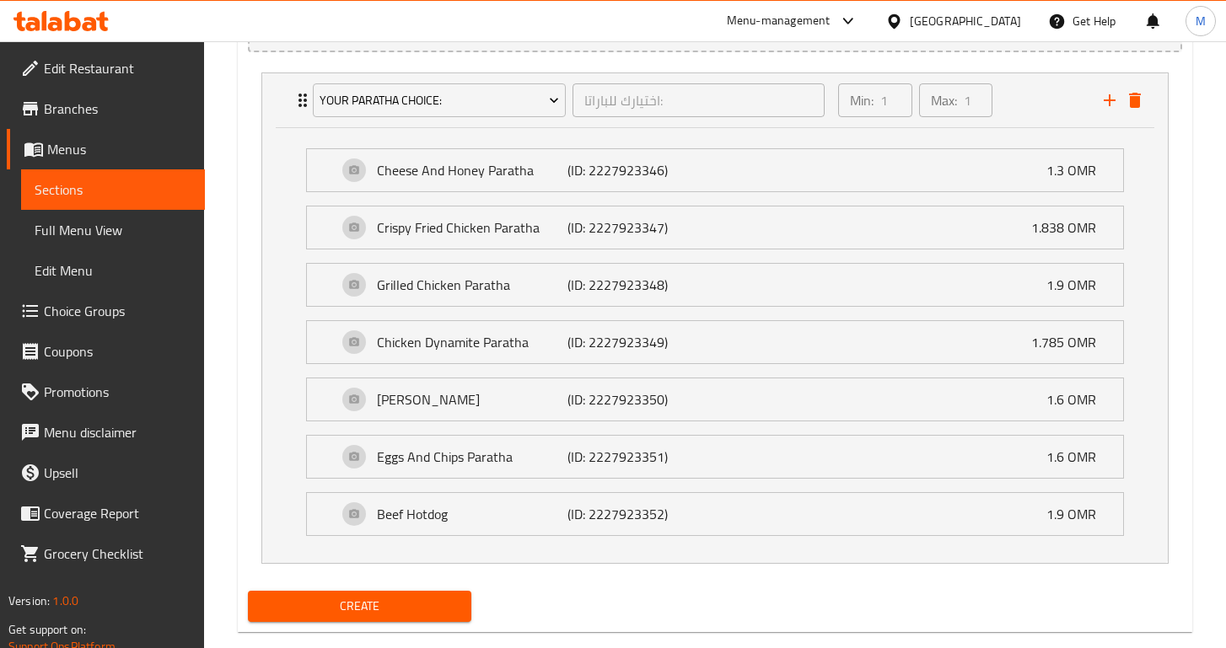
scroll to position [1007, 0]
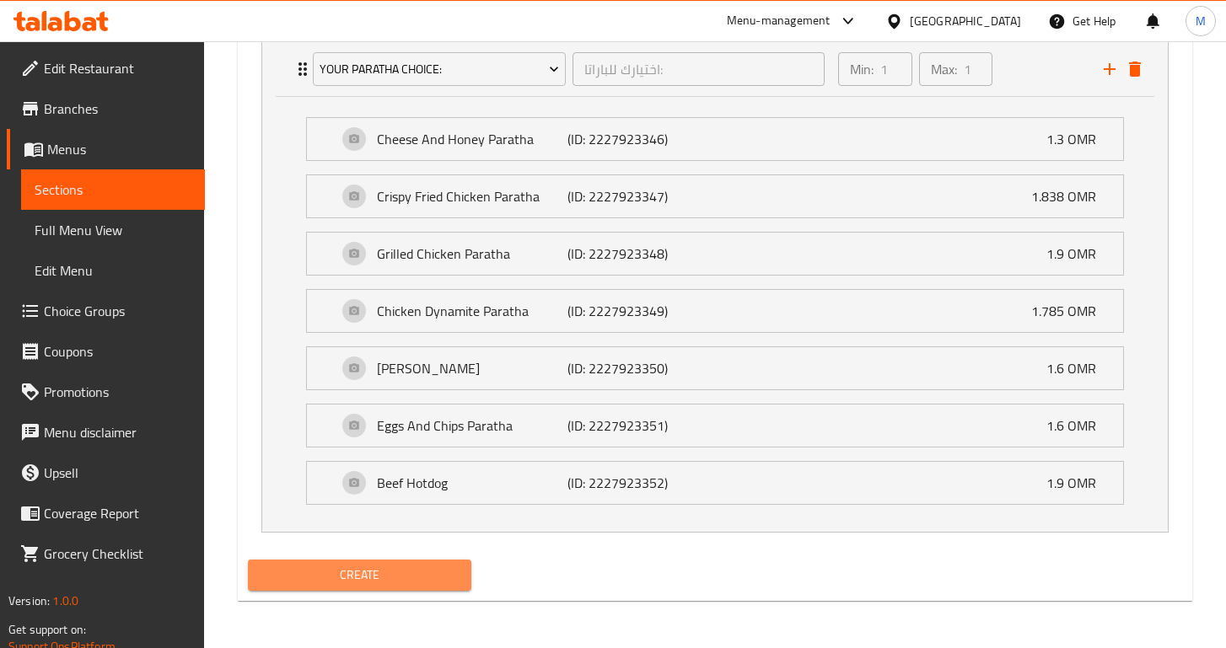
click at [384, 567] on span "Create" at bounding box center [359, 575] width 196 height 21
click at [387, 571] on span "Create" at bounding box center [359, 575] width 196 height 21
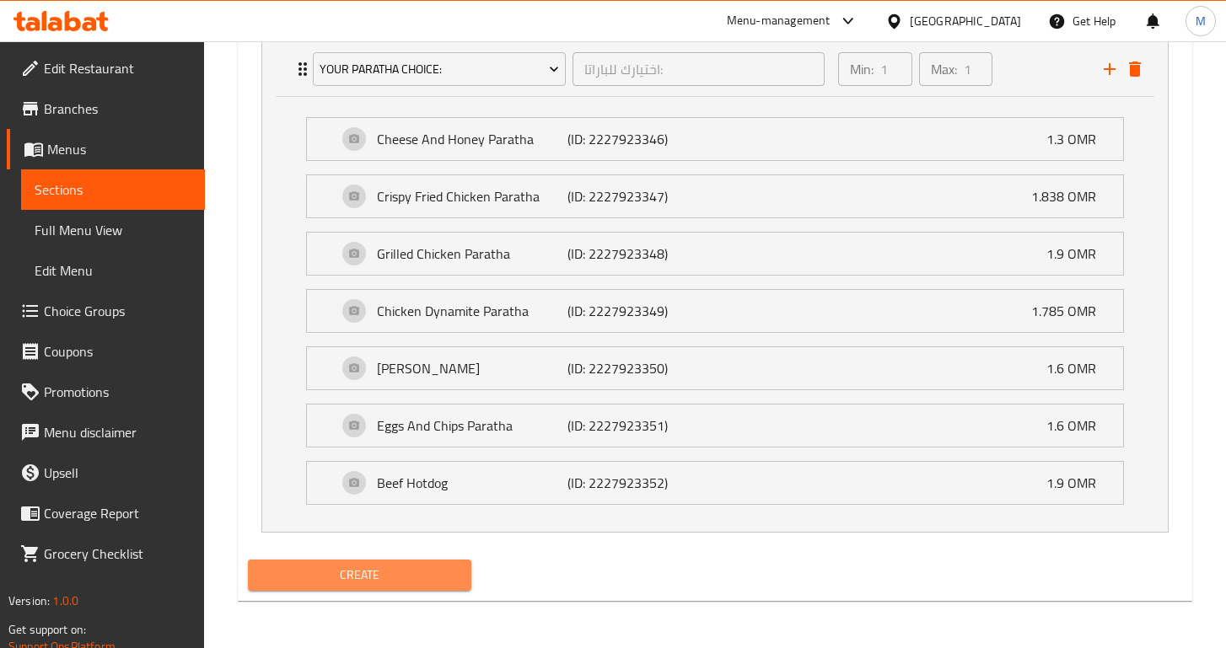
click at [387, 571] on div at bounding box center [613, 324] width 1226 height 648
click at [387, 571] on span "Create" at bounding box center [359, 575] width 196 height 21
click at [387, 571] on div at bounding box center [613, 324] width 1226 height 648
click at [387, 571] on span "Create" at bounding box center [359, 575] width 196 height 21
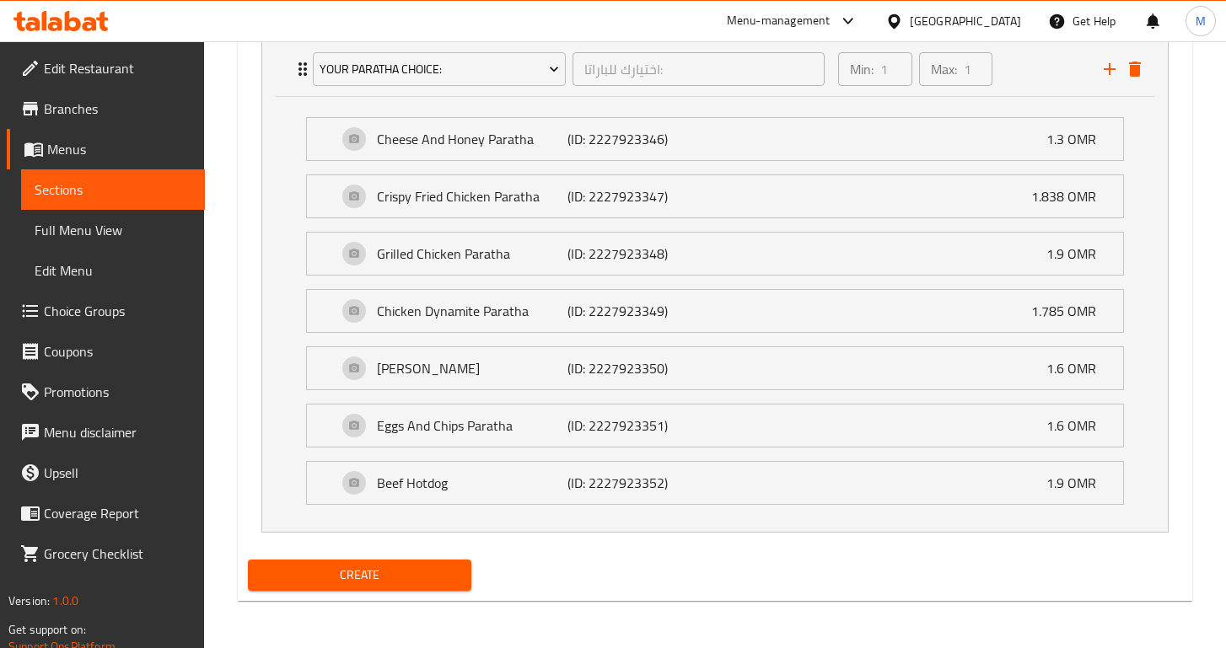
click at [306, 581] on span "Create" at bounding box center [359, 575] width 196 height 21
click at [309, 562] on button "Create" at bounding box center [359, 575] width 223 height 31
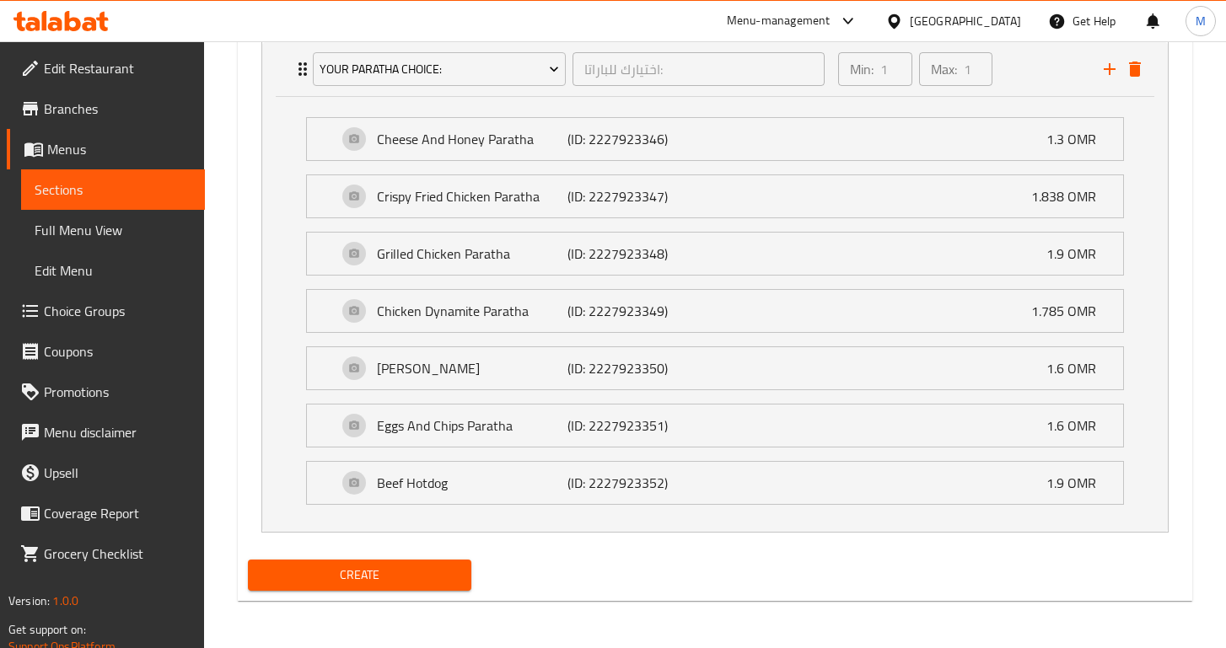
click at [309, 562] on div at bounding box center [613, 324] width 1226 height 648
click at [309, 562] on button "Create" at bounding box center [359, 575] width 223 height 31
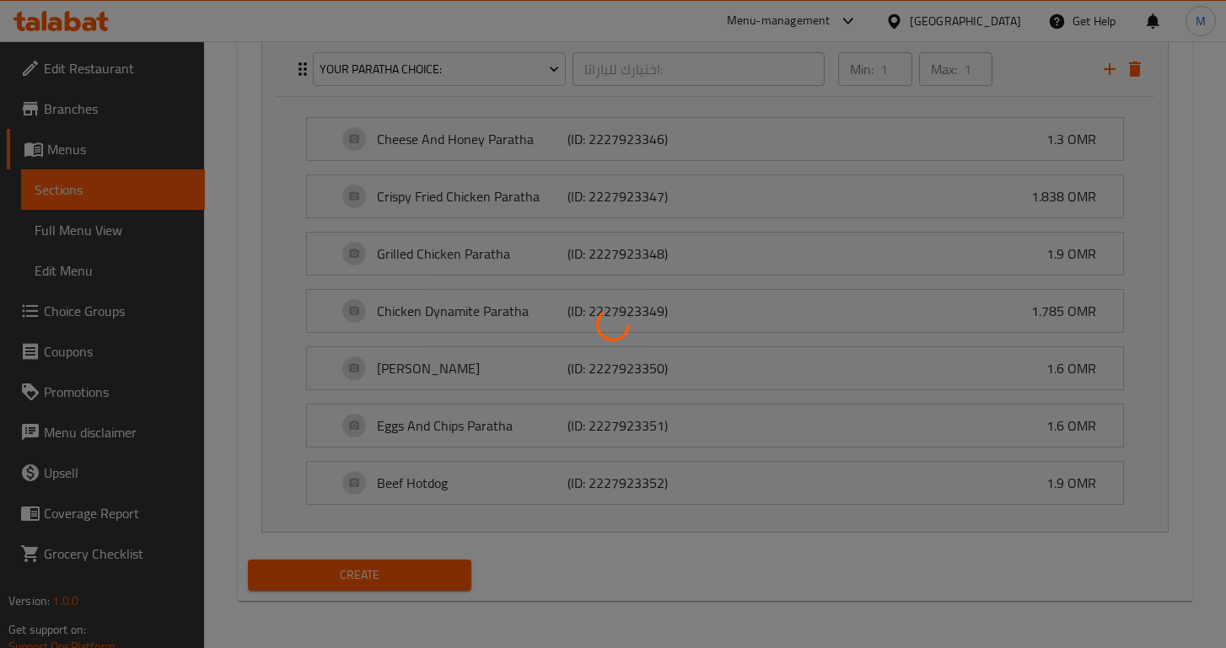
click at [309, 562] on div at bounding box center [613, 324] width 1226 height 648
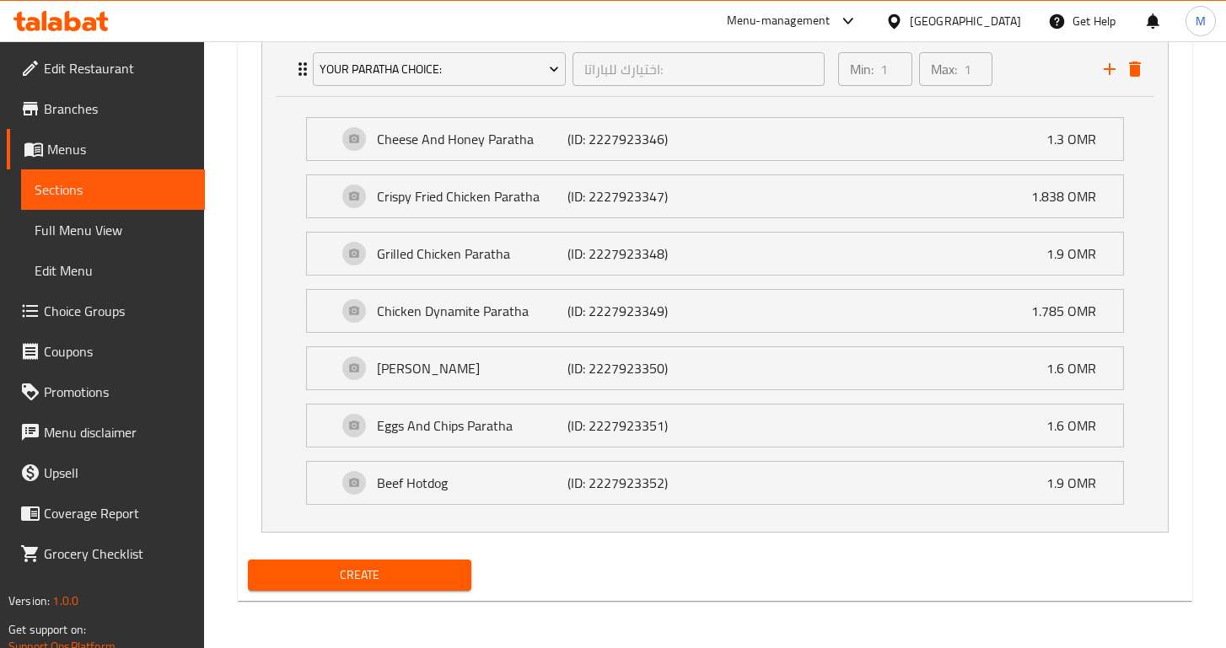
click at [309, 562] on button "Create" at bounding box center [359, 575] width 223 height 31
click at [324, 572] on span "Create" at bounding box center [359, 575] width 196 height 21
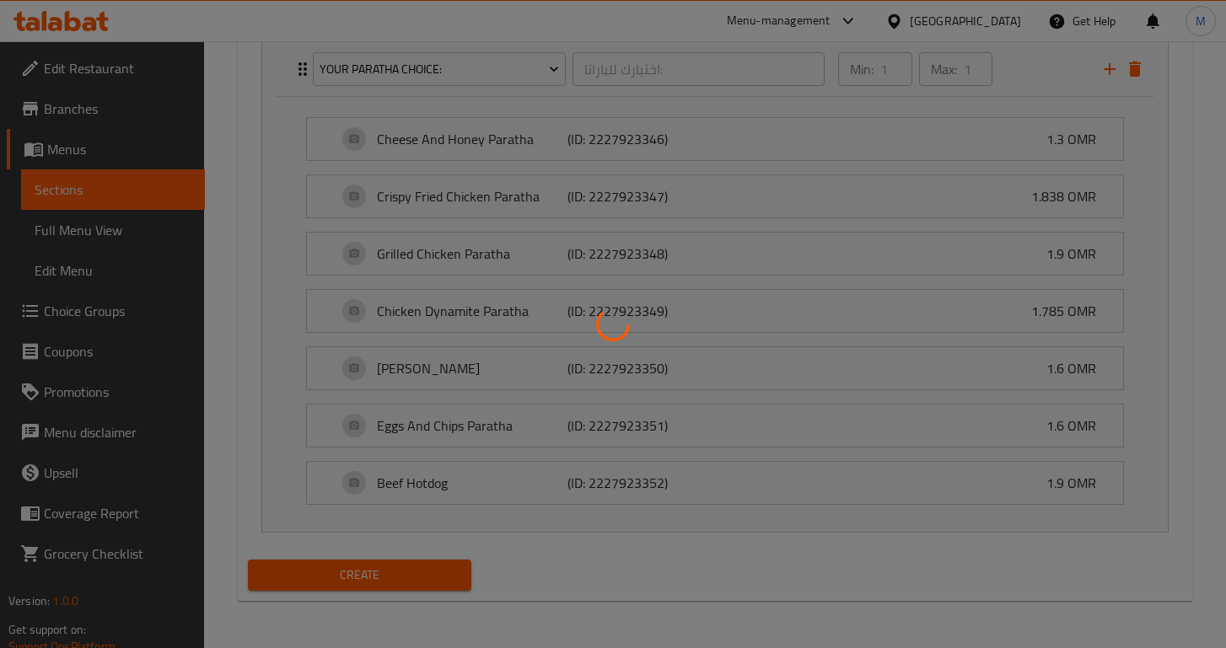
click at [324, 572] on div at bounding box center [613, 324] width 1226 height 648
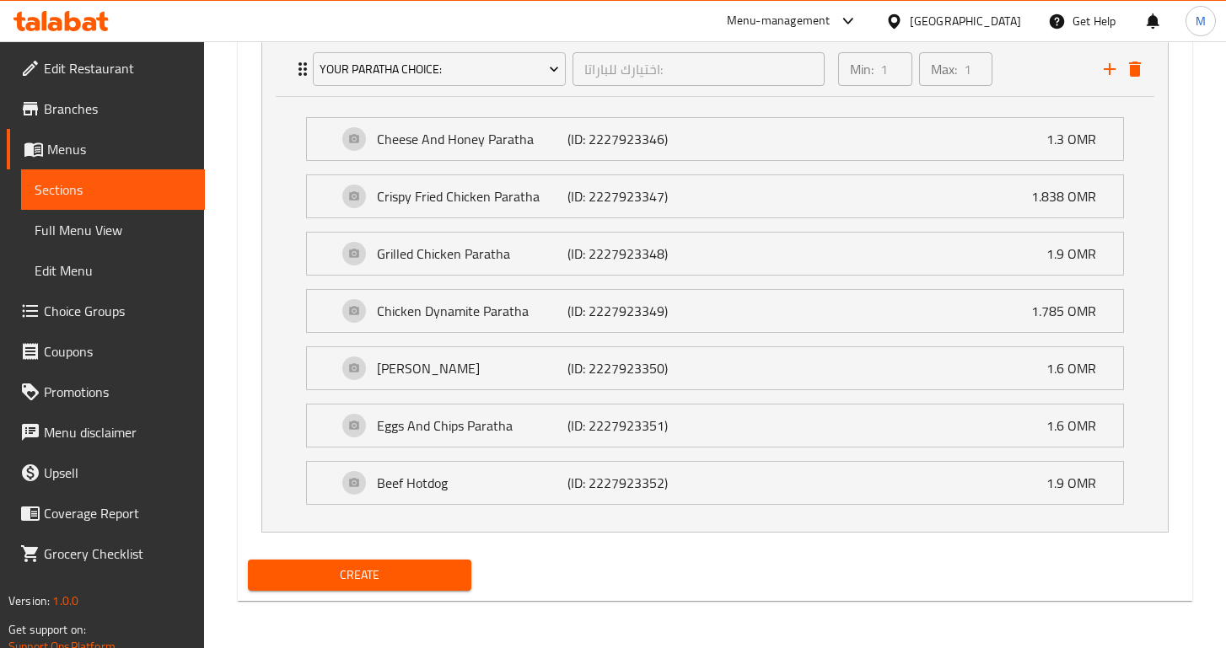
click at [324, 572] on span "Create" at bounding box center [359, 575] width 196 height 21
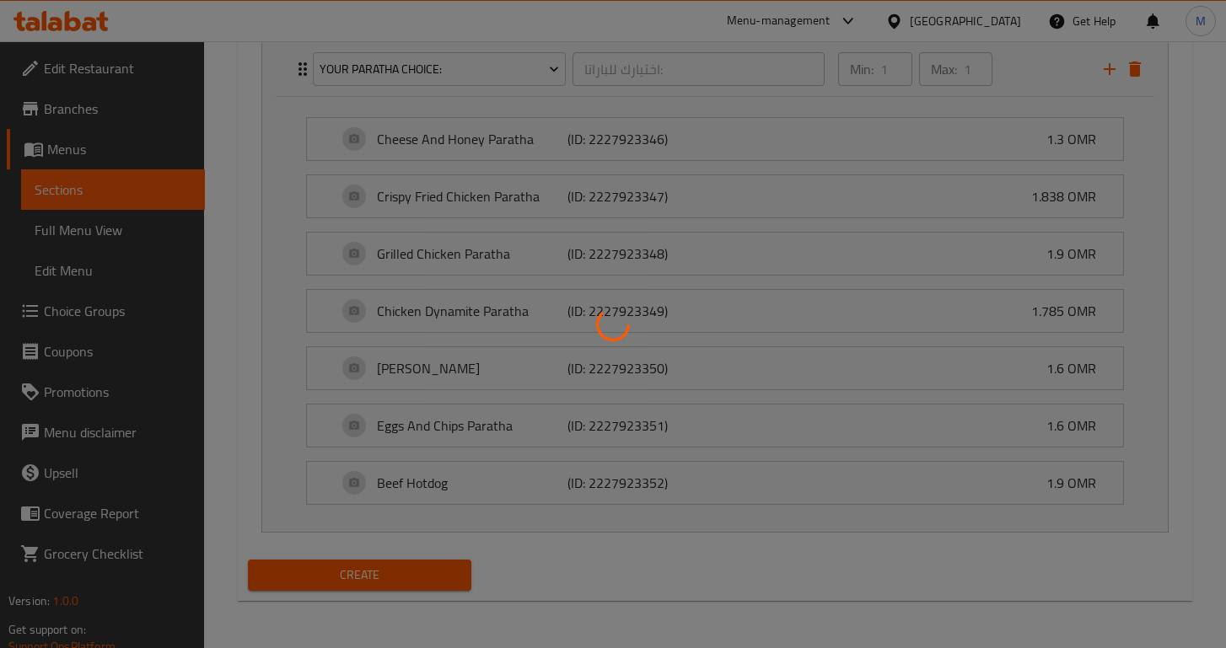
click at [324, 572] on div at bounding box center [613, 324] width 1226 height 648
